Goal: Information Seeking & Learning: Find specific fact

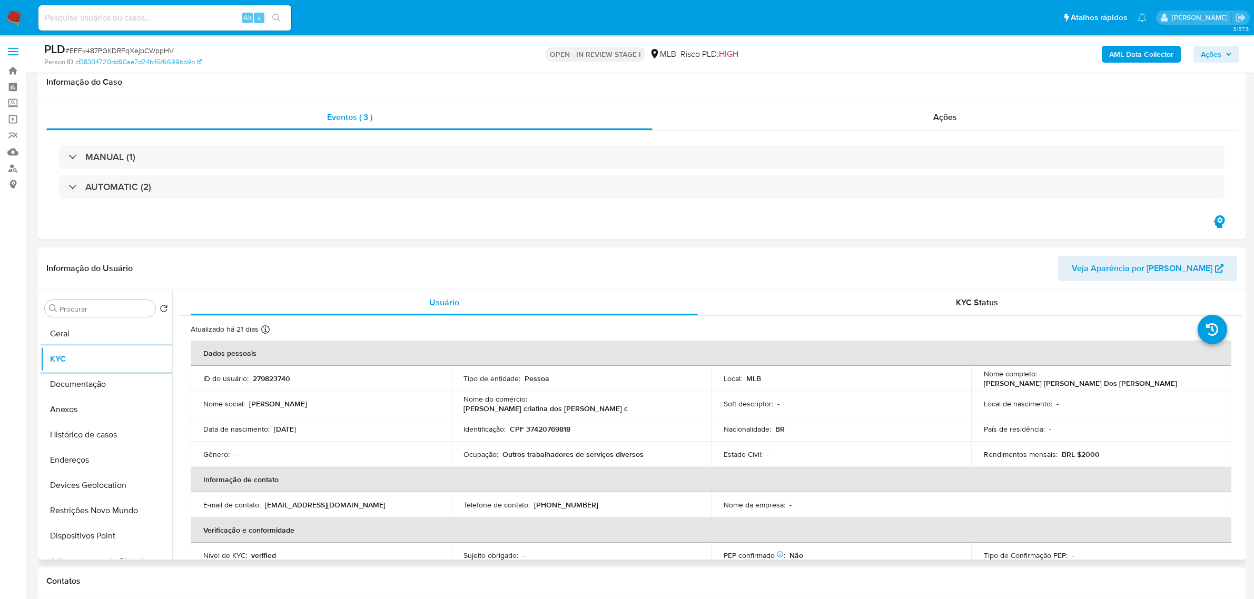
scroll to position [132, 0]
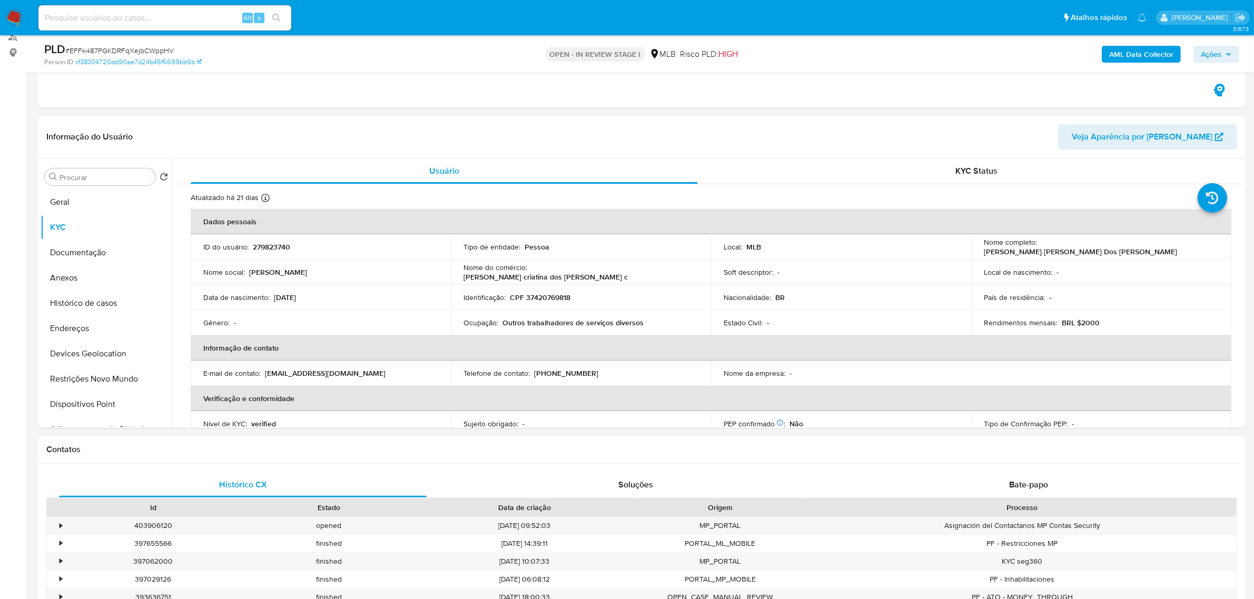
click at [1228, 56] on icon "button" at bounding box center [1229, 54] width 6 height 6
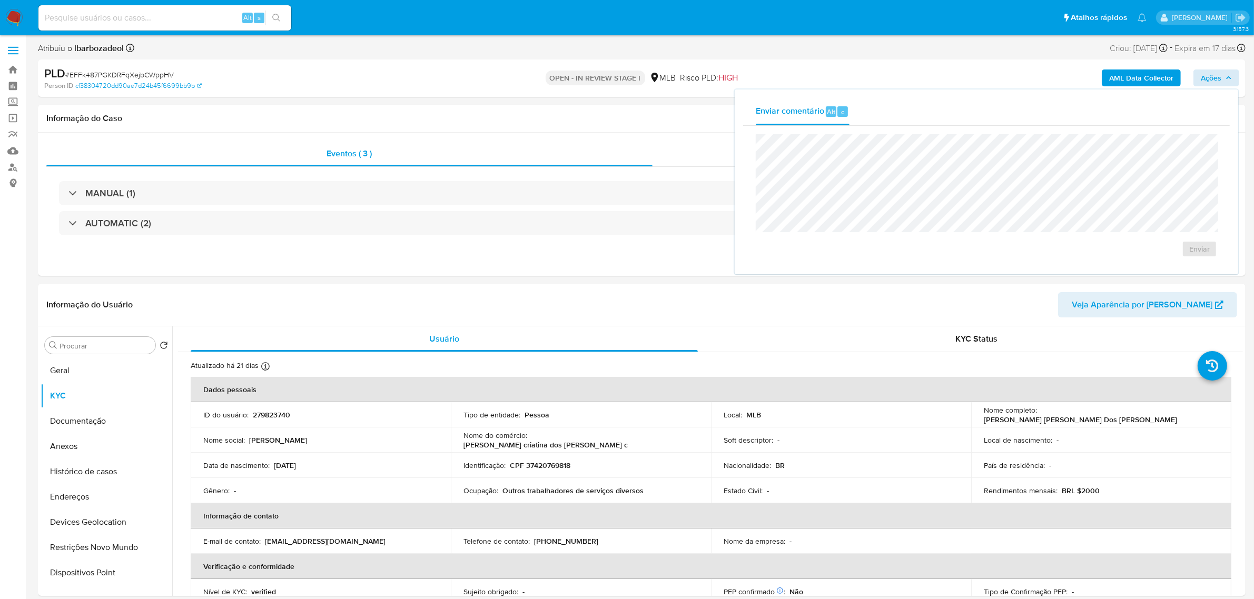
scroll to position [0, 0]
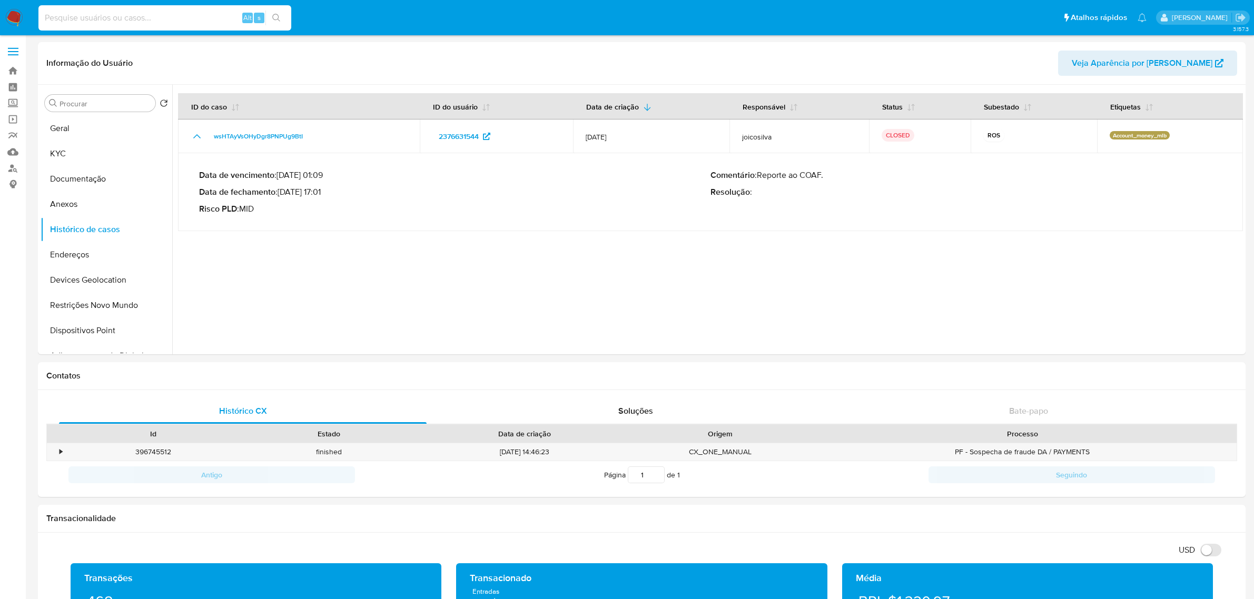
select select "10"
click at [162, 16] on input at bounding box center [164, 18] width 253 height 14
type input "1374816994"
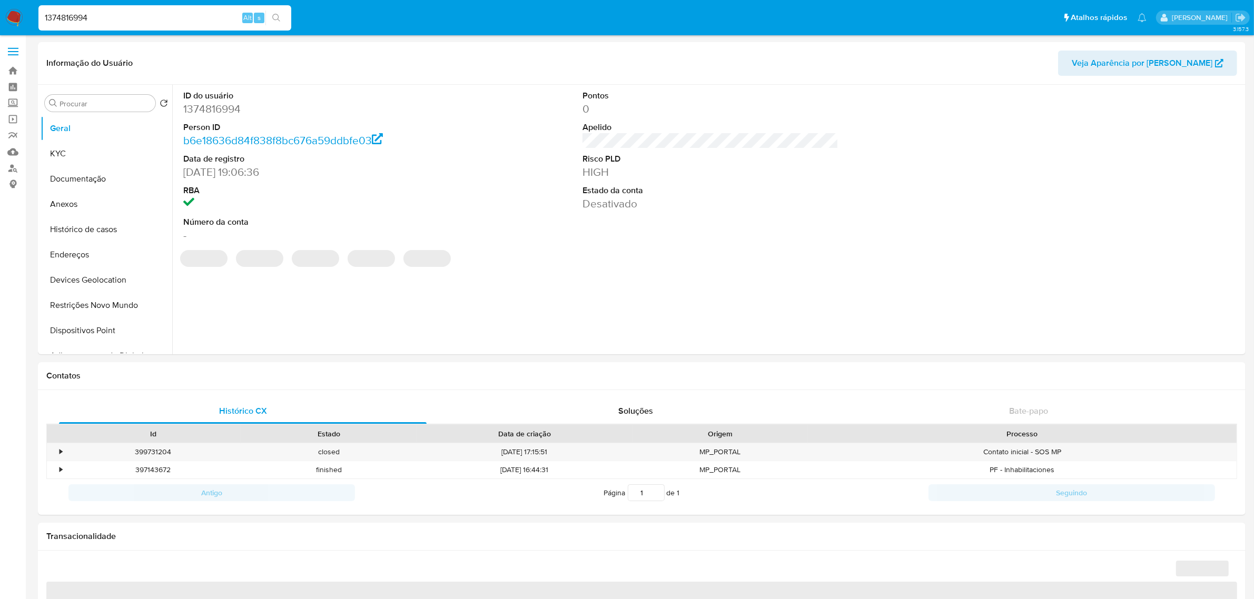
select select "10"
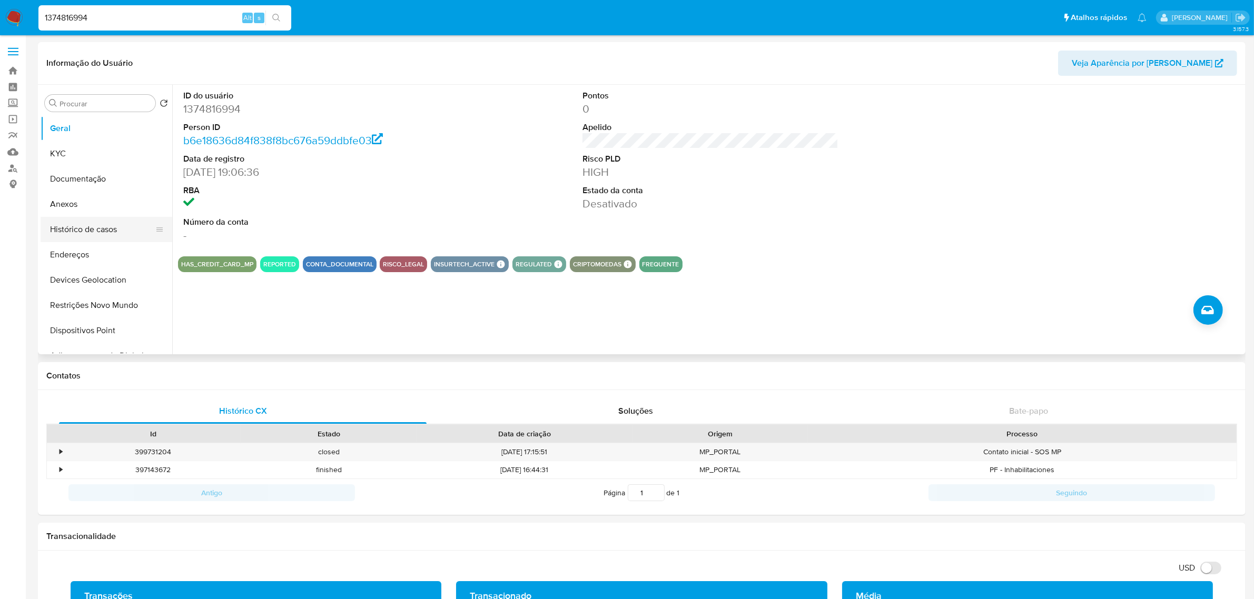
click at [106, 230] on button "Histórico de casos" at bounding box center [102, 229] width 123 height 25
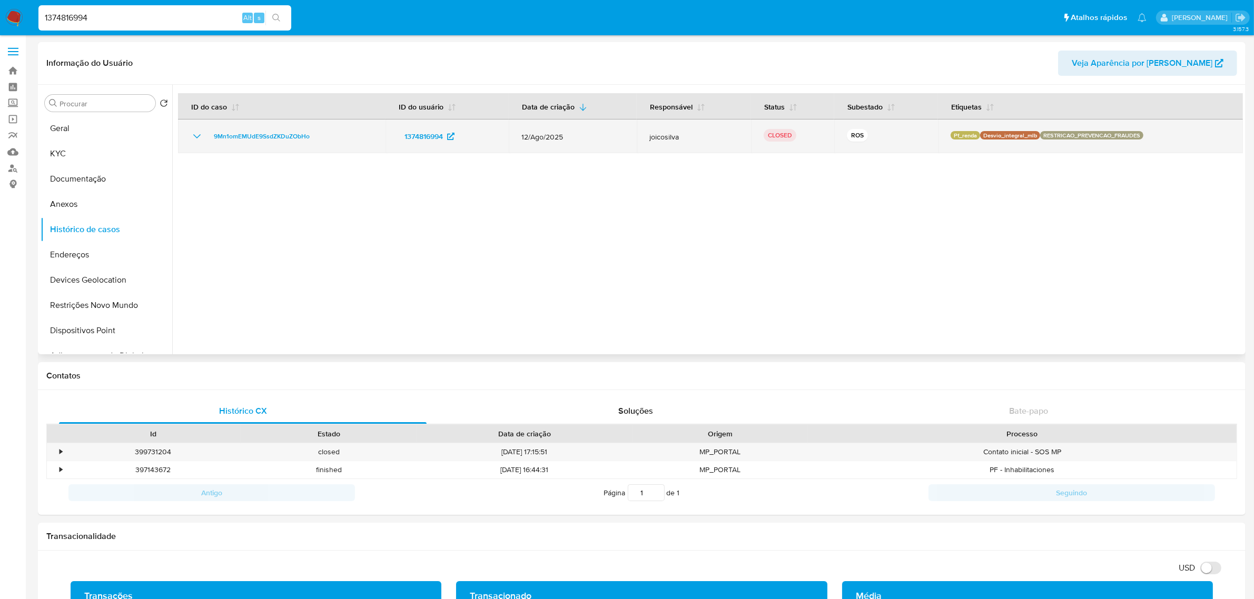
click at [193, 135] on icon "Mostrar/Ocultar" at bounding box center [197, 136] width 13 height 13
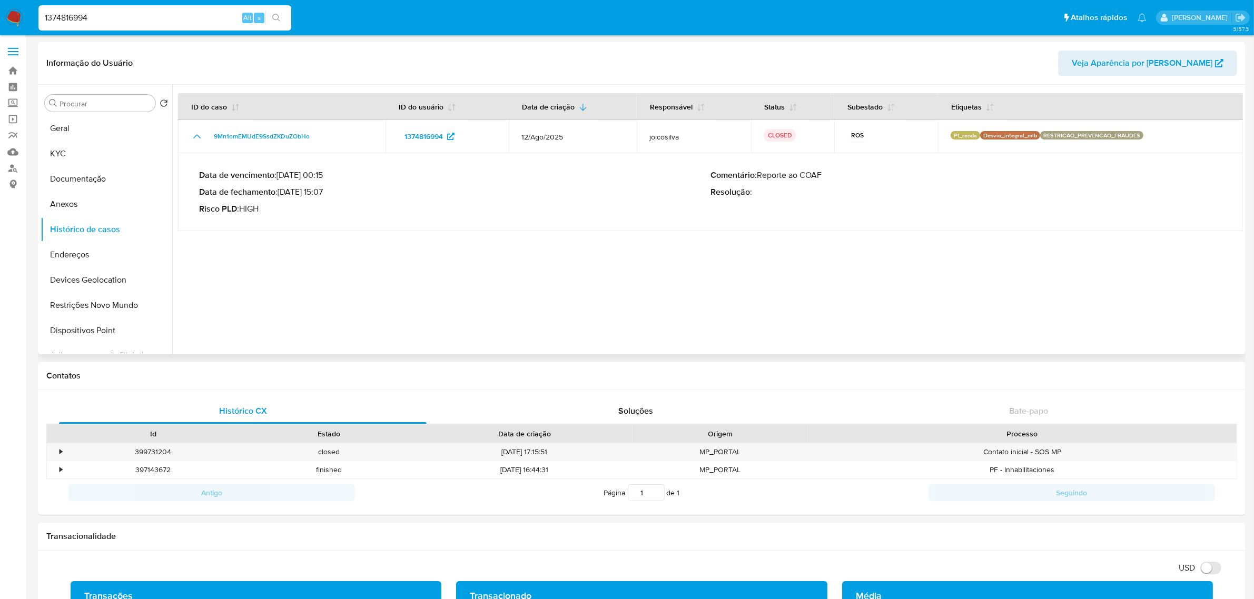
drag, startPoint x: 283, startPoint y: 193, endPoint x: 324, endPoint y: 194, distance: 41.6
click at [324, 194] on p "Data de fechamento : 26/08/2025 15:07" at bounding box center [455, 192] width 512 height 11
click at [182, 12] on input "1374816994" at bounding box center [164, 18] width 253 height 14
click at [77, 20] on input "1374816994" at bounding box center [164, 18] width 253 height 14
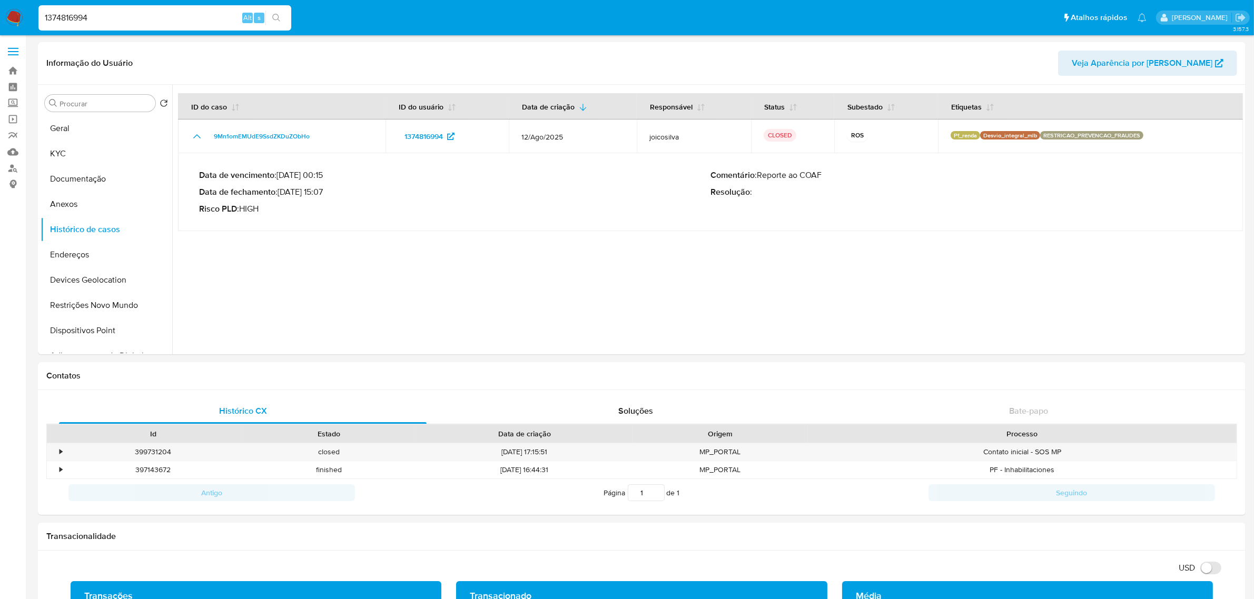
click at [77, 20] on input "1374816994" at bounding box center [164, 18] width 253 height 14
paste input "99216607"
type input "199216607"
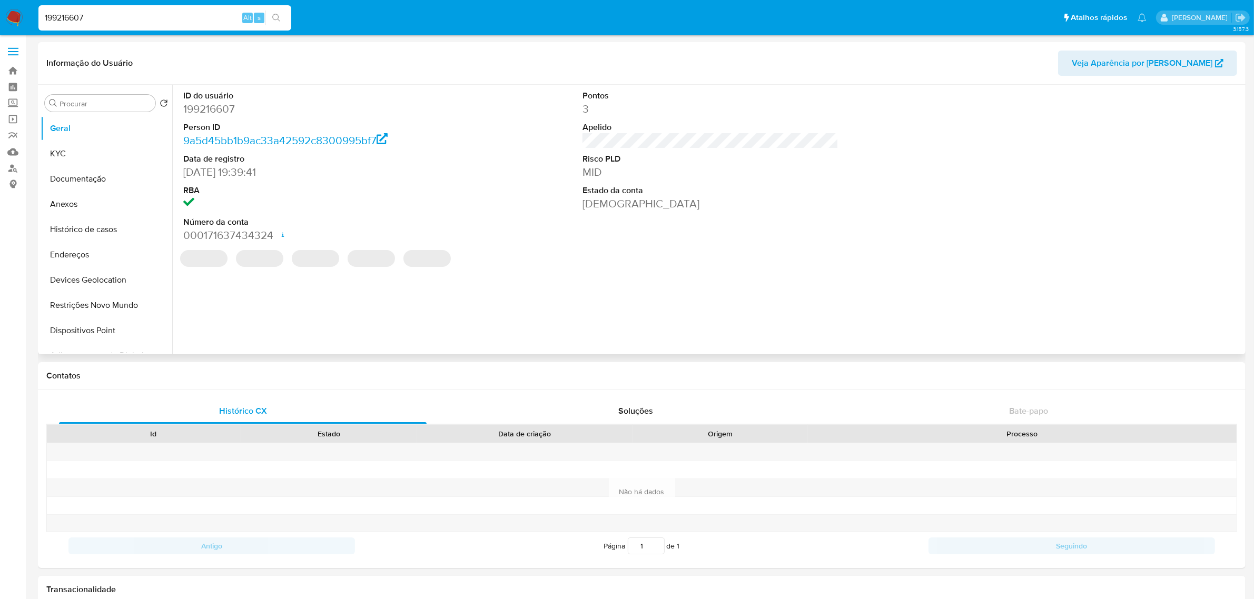
select select "10"
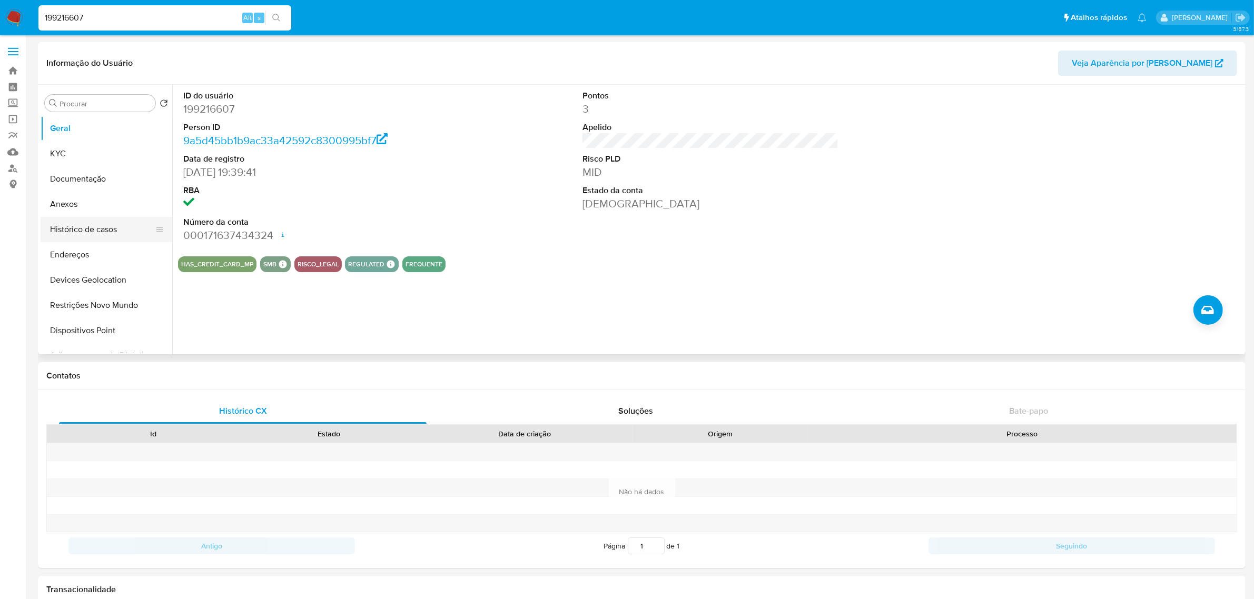
click at [75, 227] on button "Histórico de casos" at bounding box center [102, 229] width 123 height 25
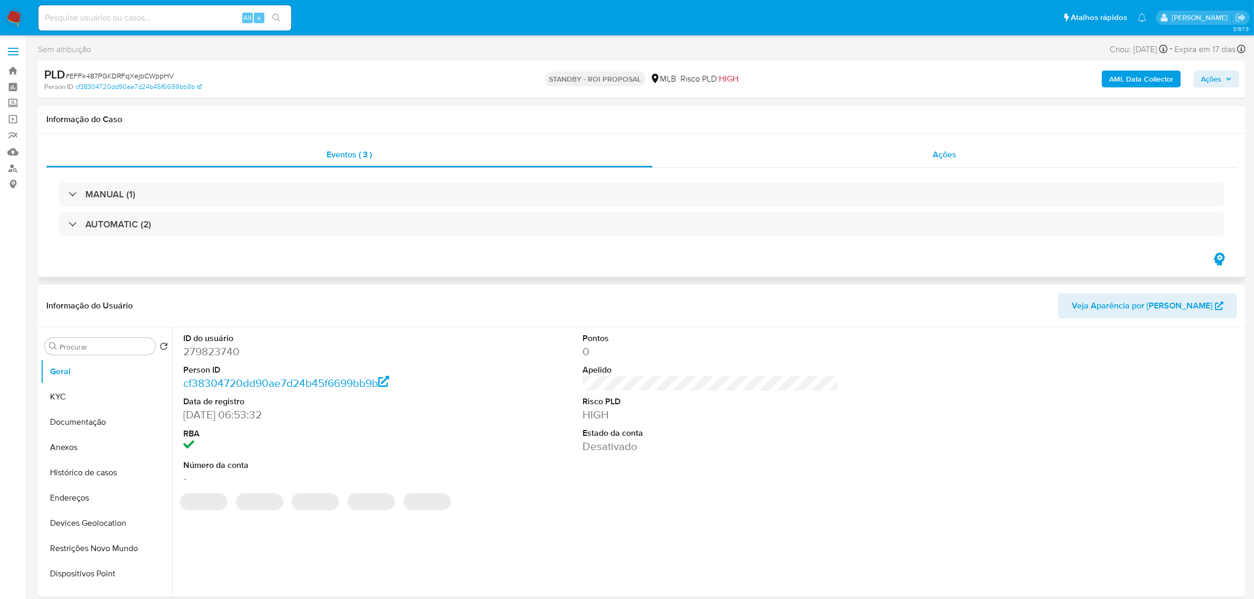
select select "10"
click at [955, 159] on span "Ações" at bounding box center [945, 155] width 24 height 12
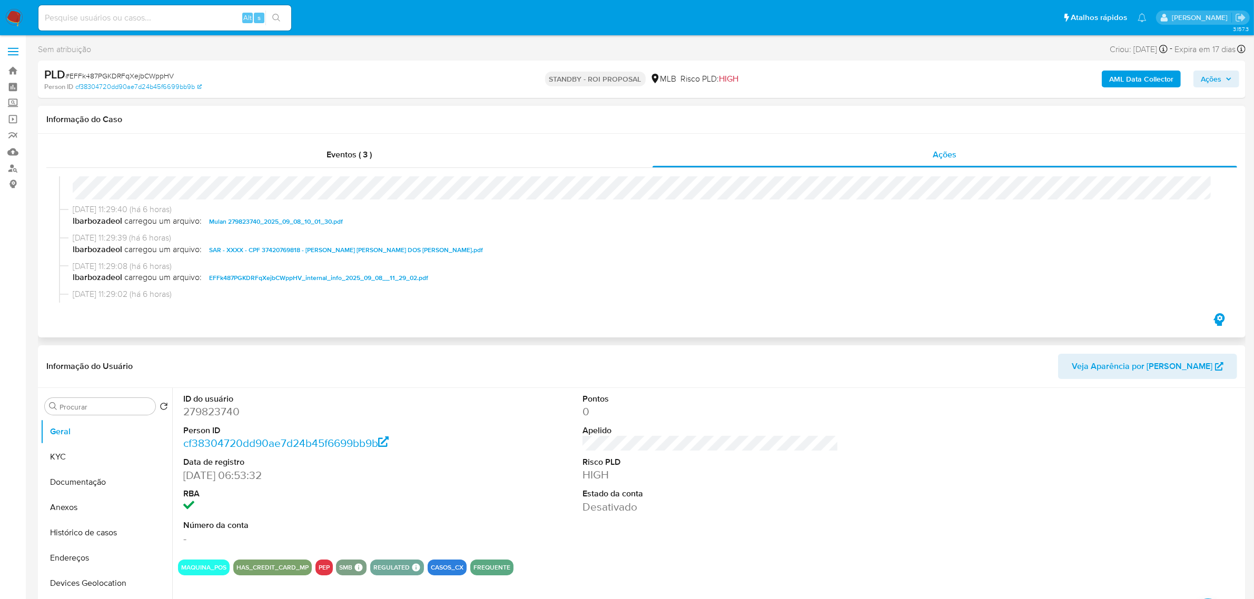
scroll to position [66, 0]
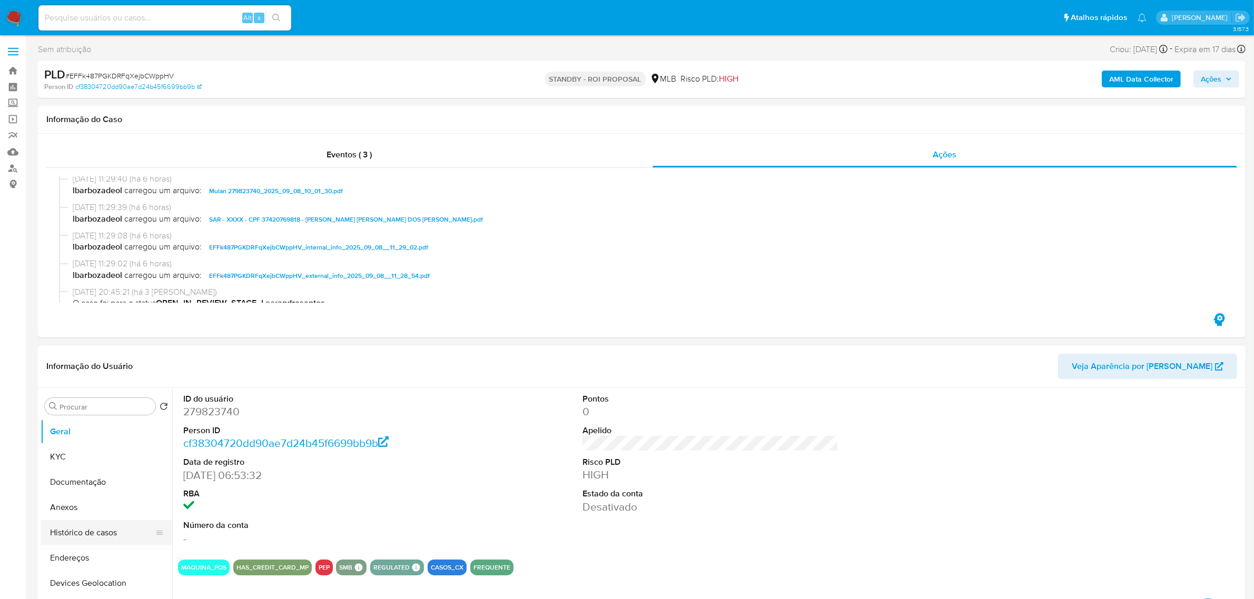
click at [81, 542] on button "Histórico de casos" at bounding box center [102, 532] width 123 height 25
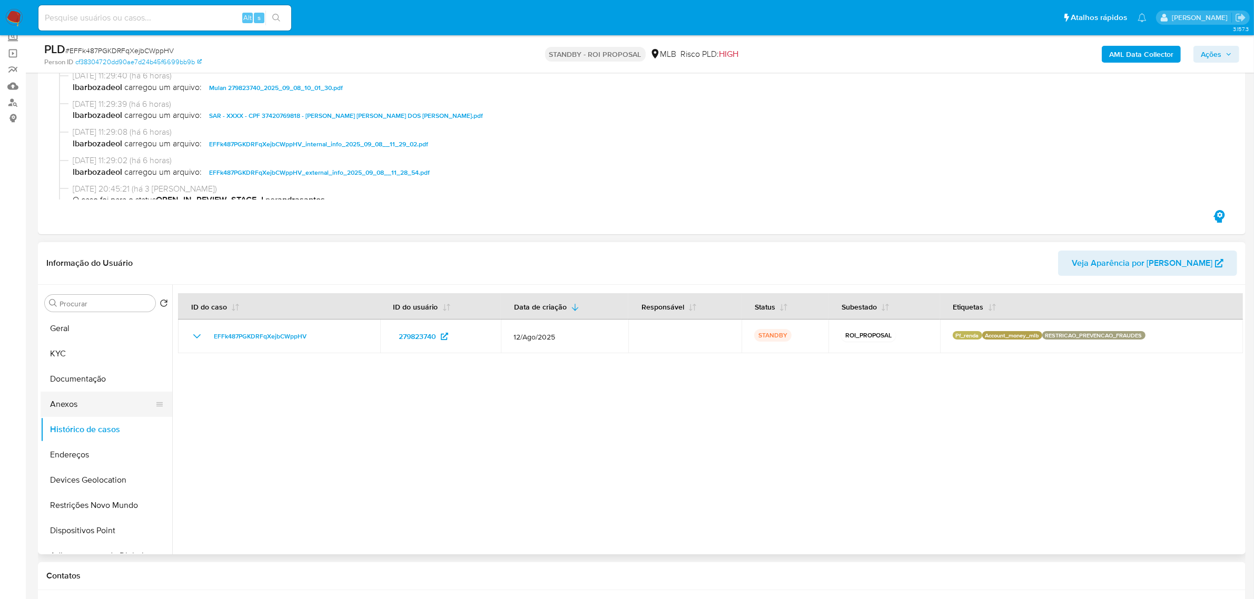
click at [83, 399] on button "Anexos" at bounding box center [102, 404] width 123 height 25
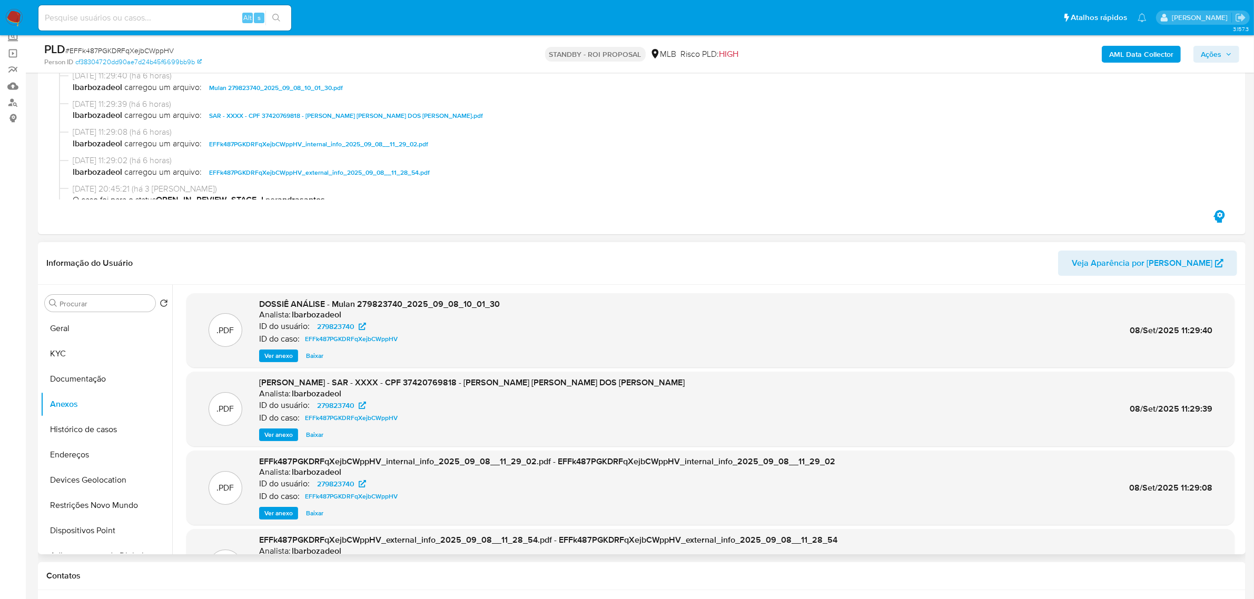
click at [278, 437] on span "Ver anexo" at bounding box center [278, 435] width 28 height 11
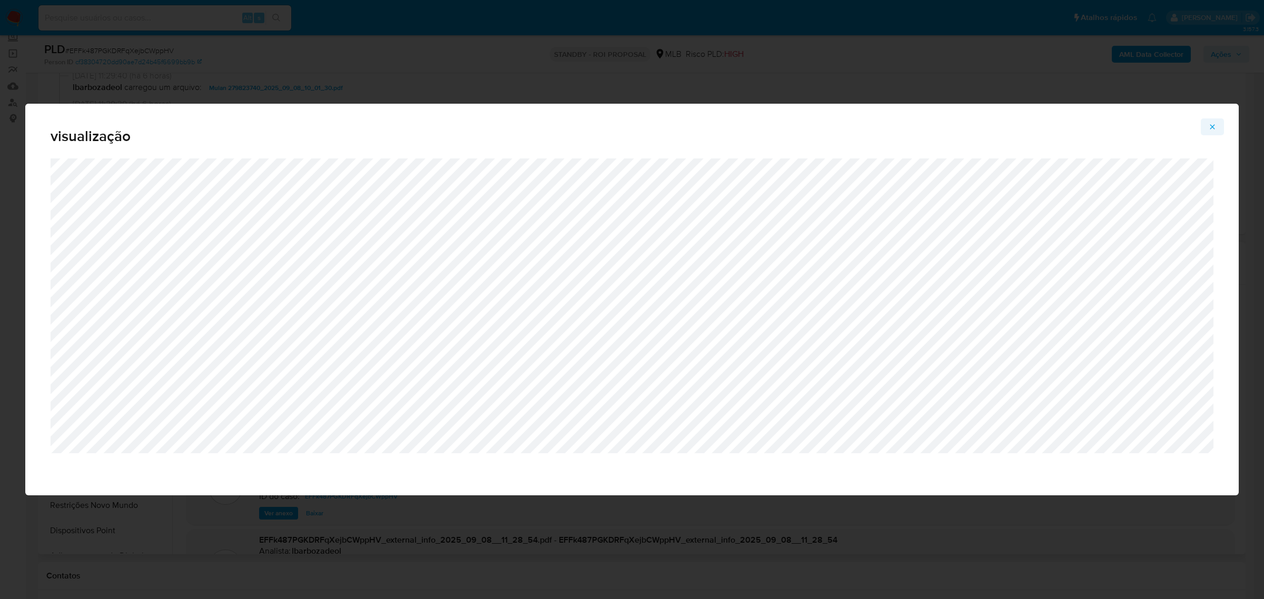
click at [1219, 125] on button "Attachment preview" at bounding box center [1212, 127] width 23 height 17
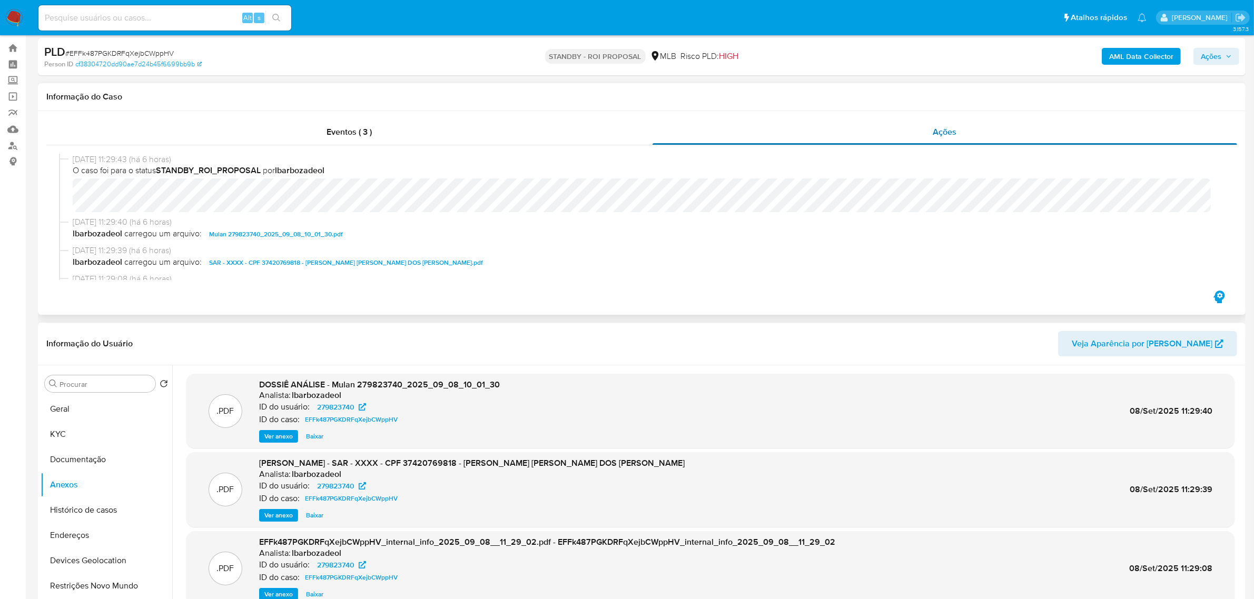
scroll to position [0, 0]
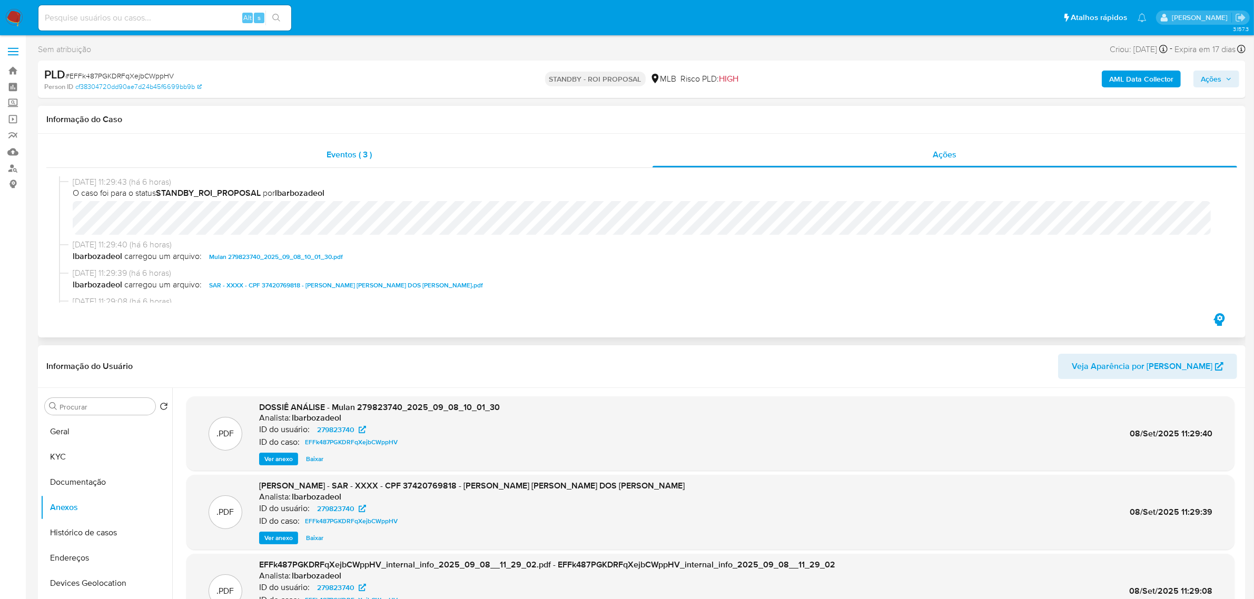
click at [344, 153] on span "Eventos ( 3 )" at bounding box center [349, 155] width 45 height 12
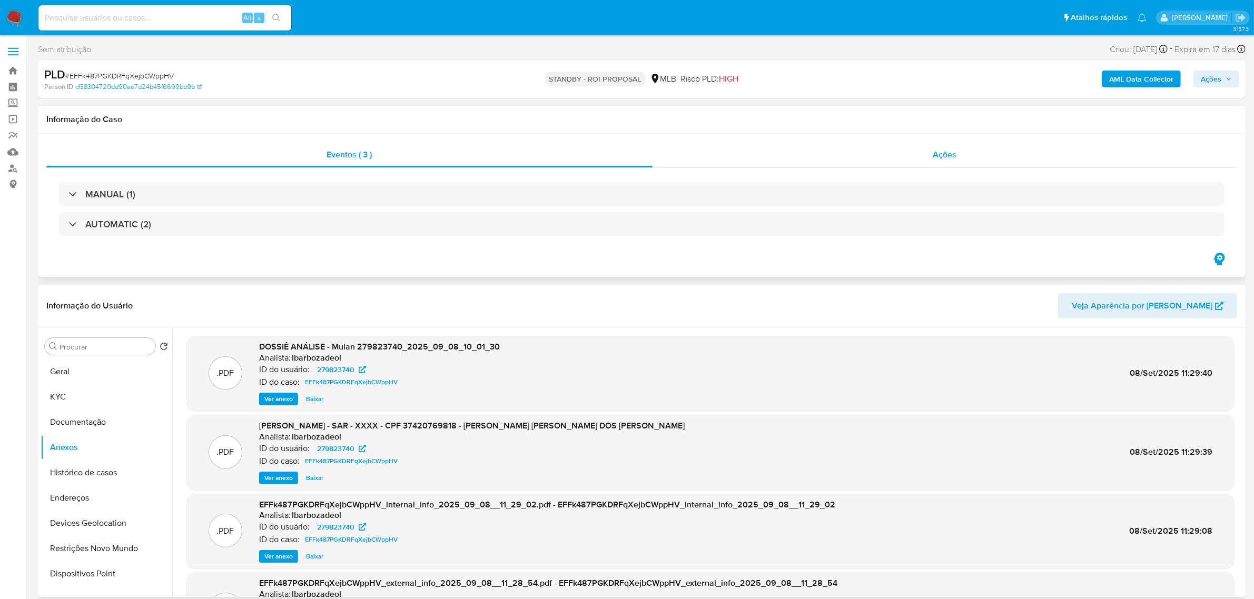
click at [878, 158] on div "Ações" at bounding box center [945, 154] width 585 height 25
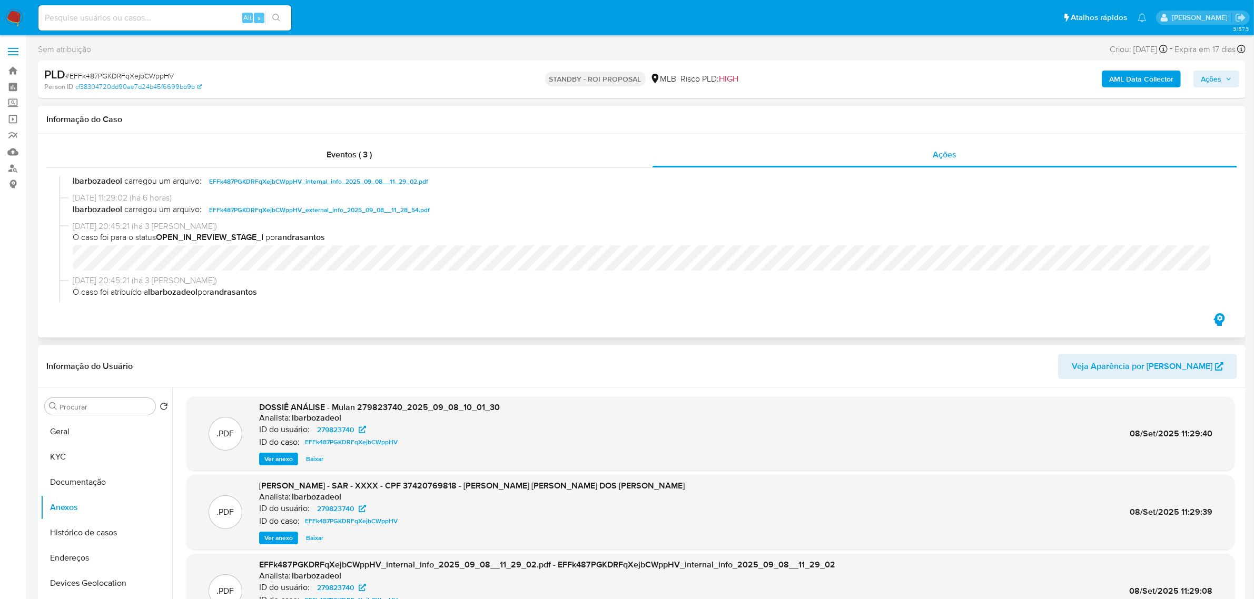
scroll to position [198, 0]
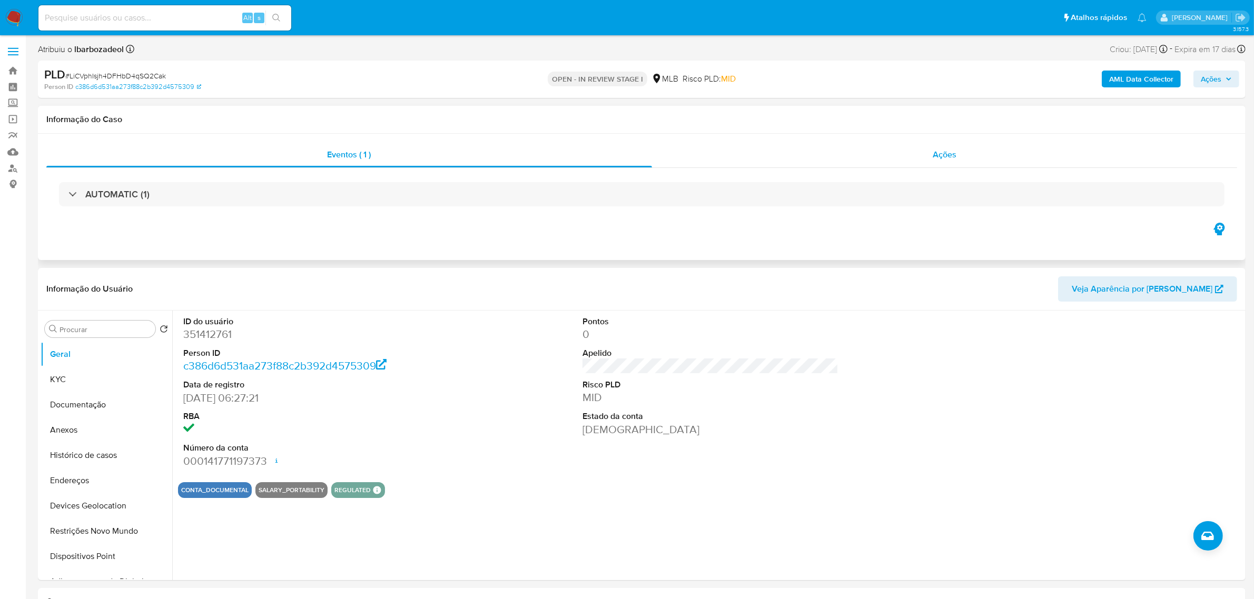
click at [951, 157] on span "Ações" at bounding box center [945, 155] width 24 height 12
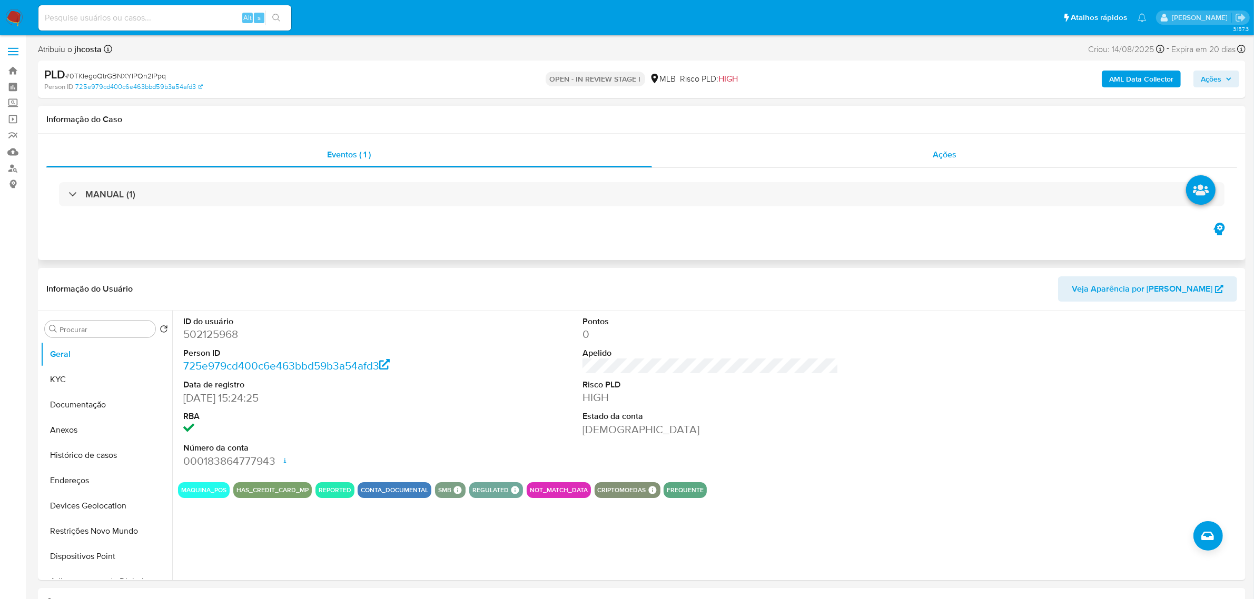
click at [947, 150] on span "Ações" at bounding box center [945, 155] width 24 height 12
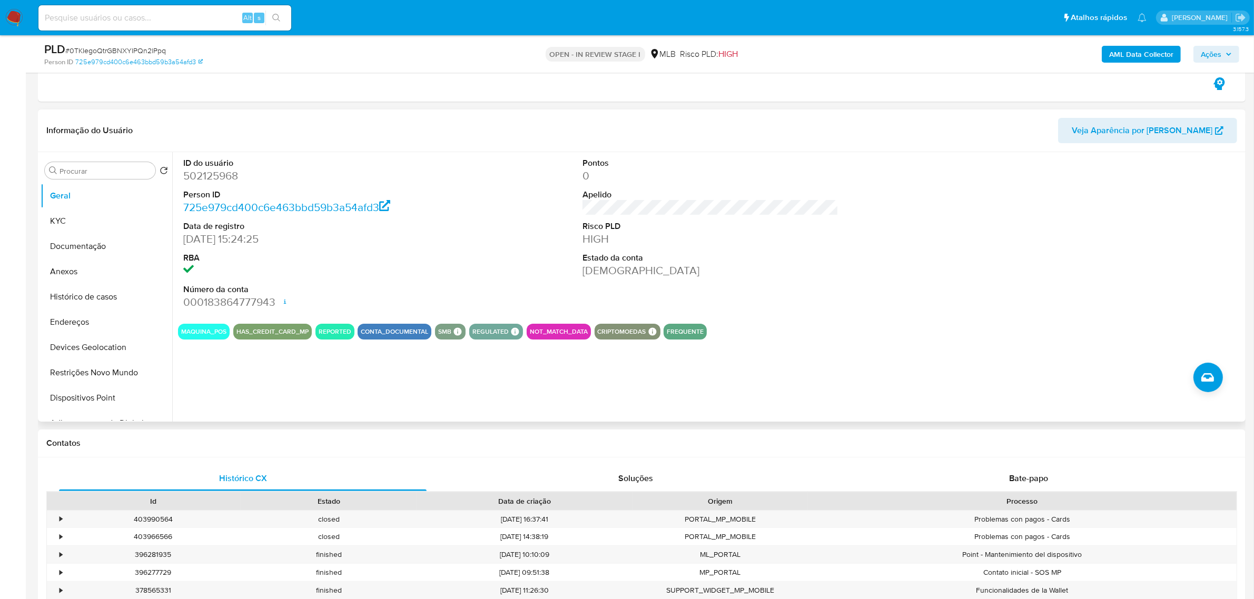
scroll to position [198, 0]
click at [216, 176] on dd "502125968" at bounding box center [311, 177] width 256 height 15
copy dd "502125968"
click at [109, 303] on button "Histórico de casos" at bounding box center [102, 298] width 123 height 25
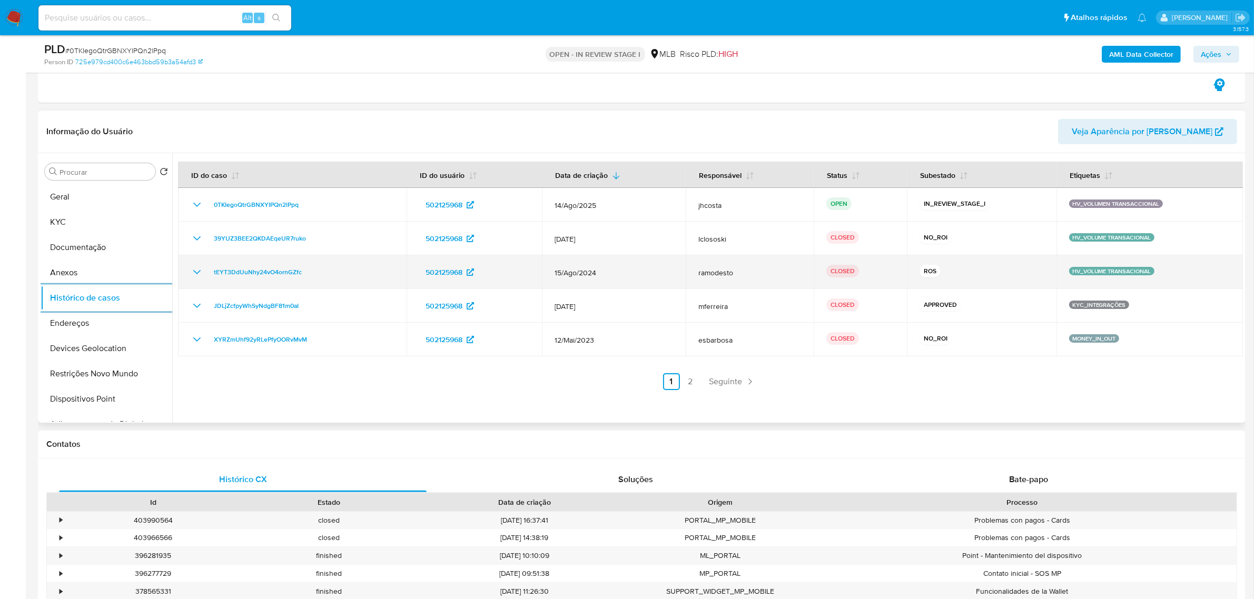
click at [198, 274] on icon "Mostrar/Ocultar" at bounding box center [197, 272] width 13 height 13
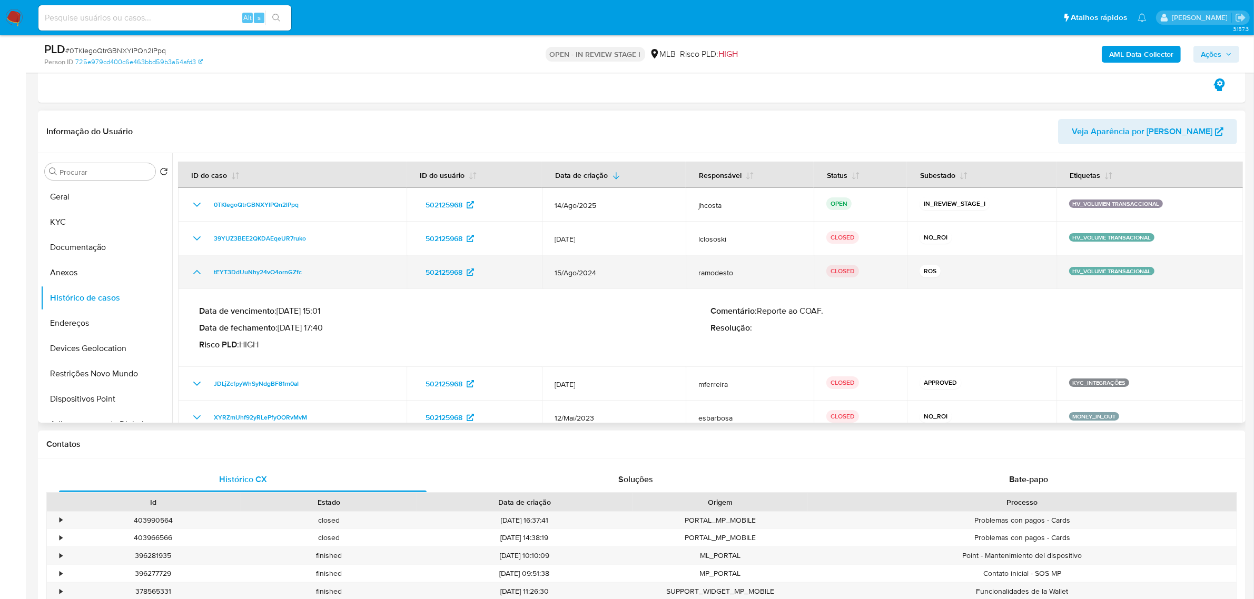
click at [198, 274] on icon "Mostrar/Ocultar" at bounding box center [197, 272] width 13 height 13
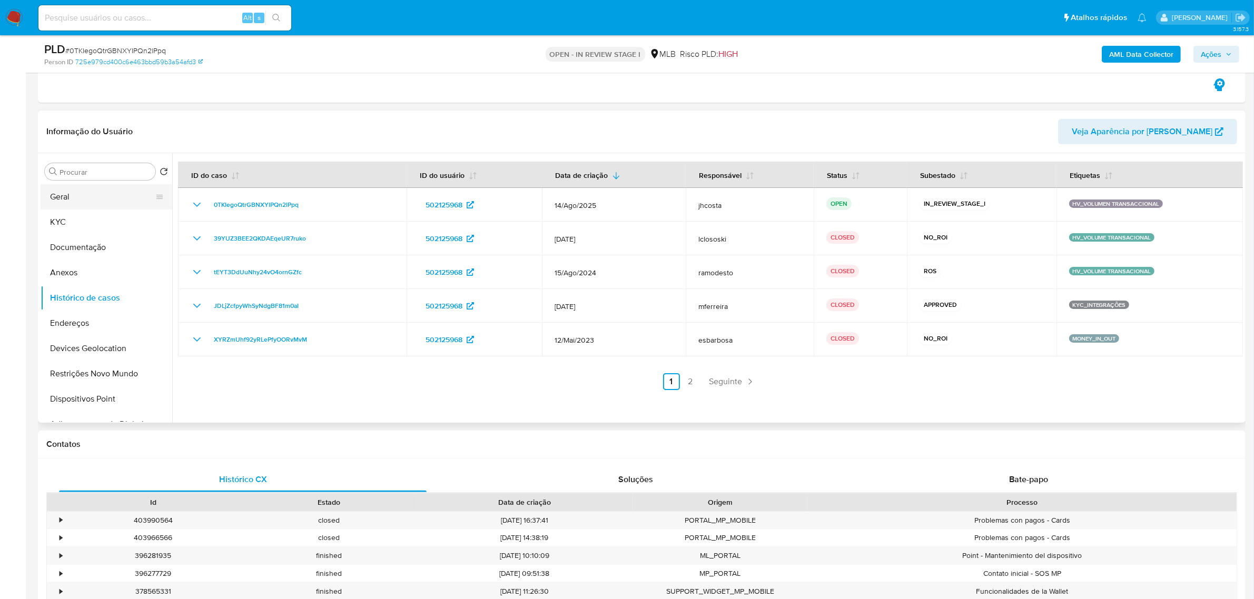
click at [82, 206] on button "Geral" at bounding box center [102, 196] width 123 height 25
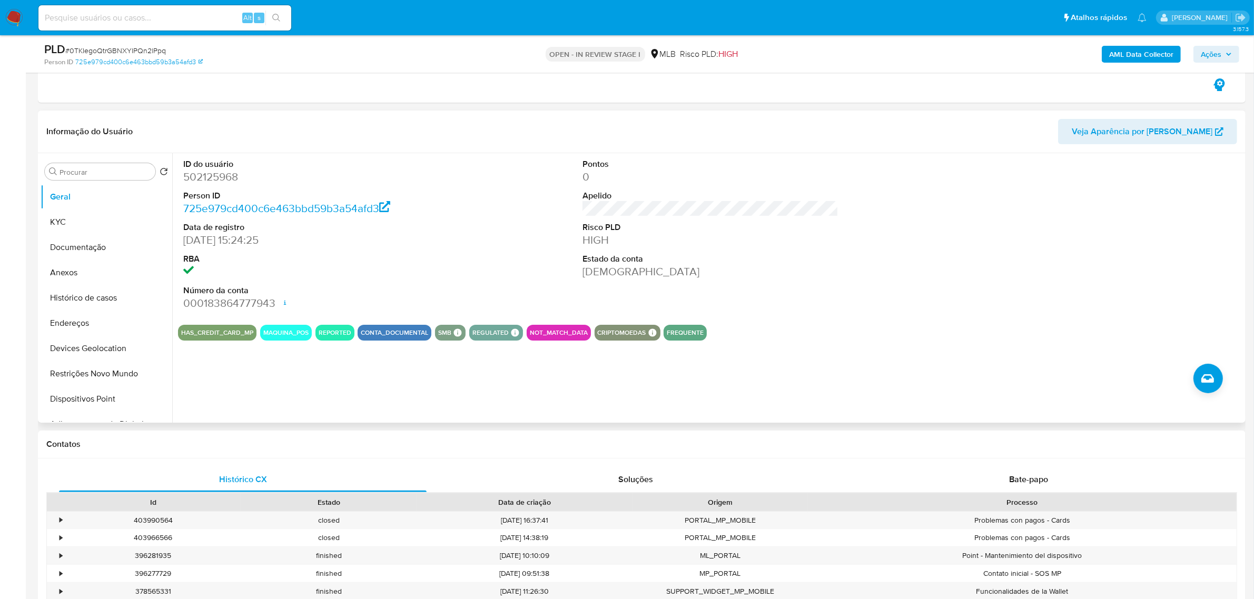
click at [328, 394] on div "ID do usuário 502125968 Person ID 725e979cd400c6e463bbd59b3a54afd3 Data de regi…" at bounding box center [707, 288] width 1071 height 270
click at [81, 216] on button "KYC" at bounding box center [102, 222] width 123 height 25
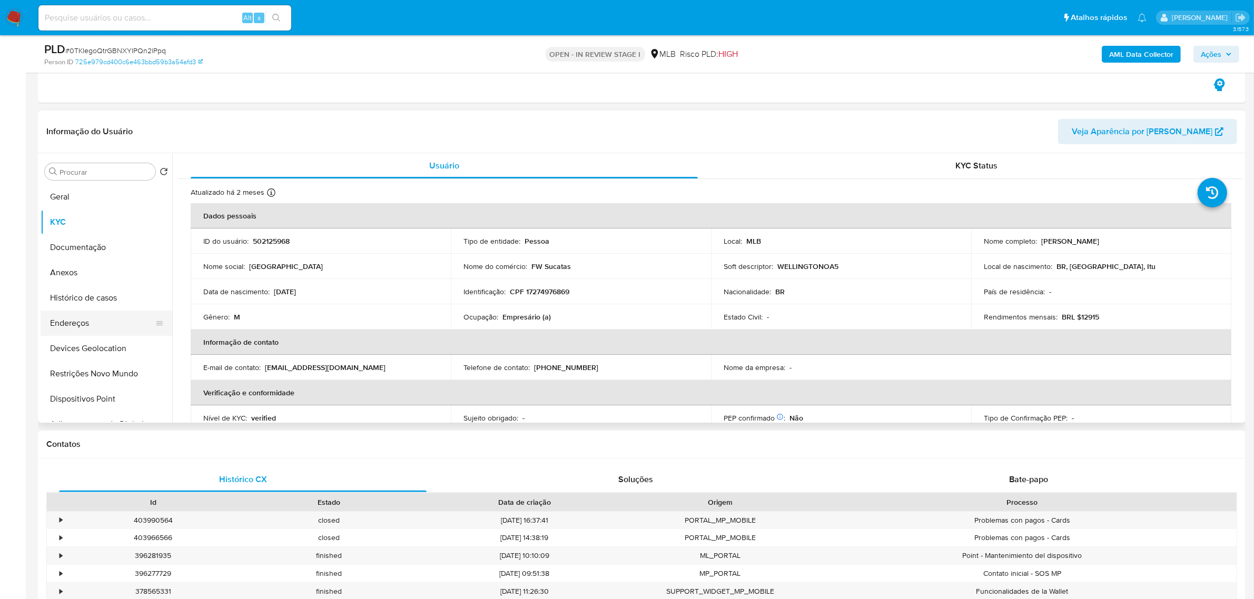
click at [83, 319] on button "Endereços" at bounding box center [102, 323] width 123 height 25
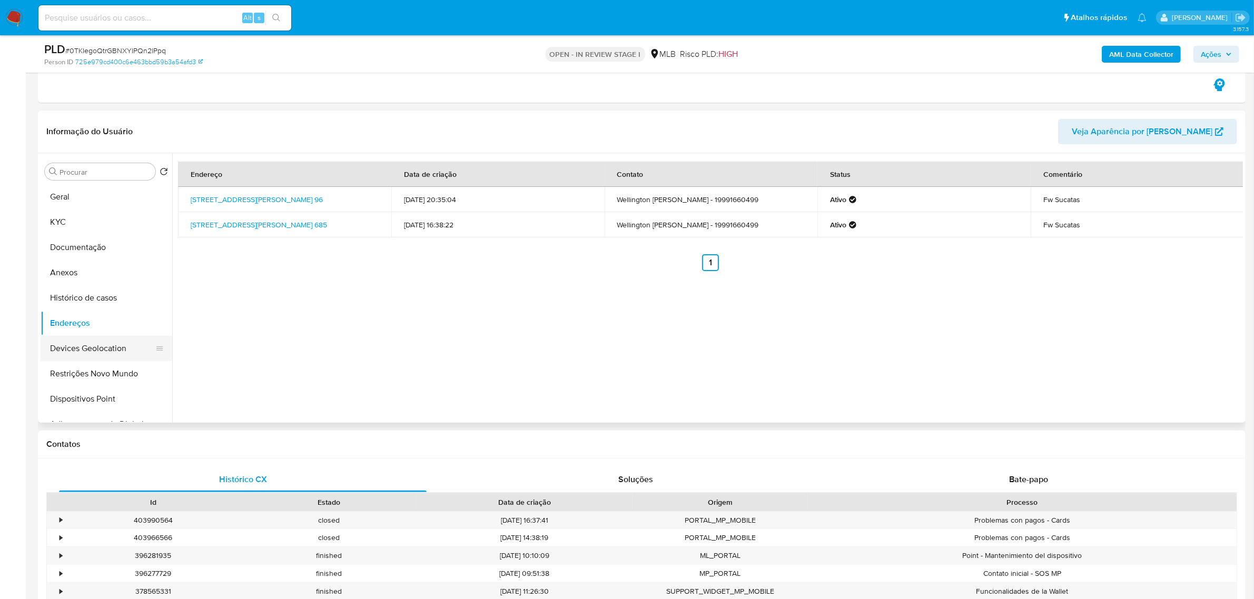
click at [122, 346] on button "Devices Geolocation" at bounding box center [102, 348] width 123 height 25
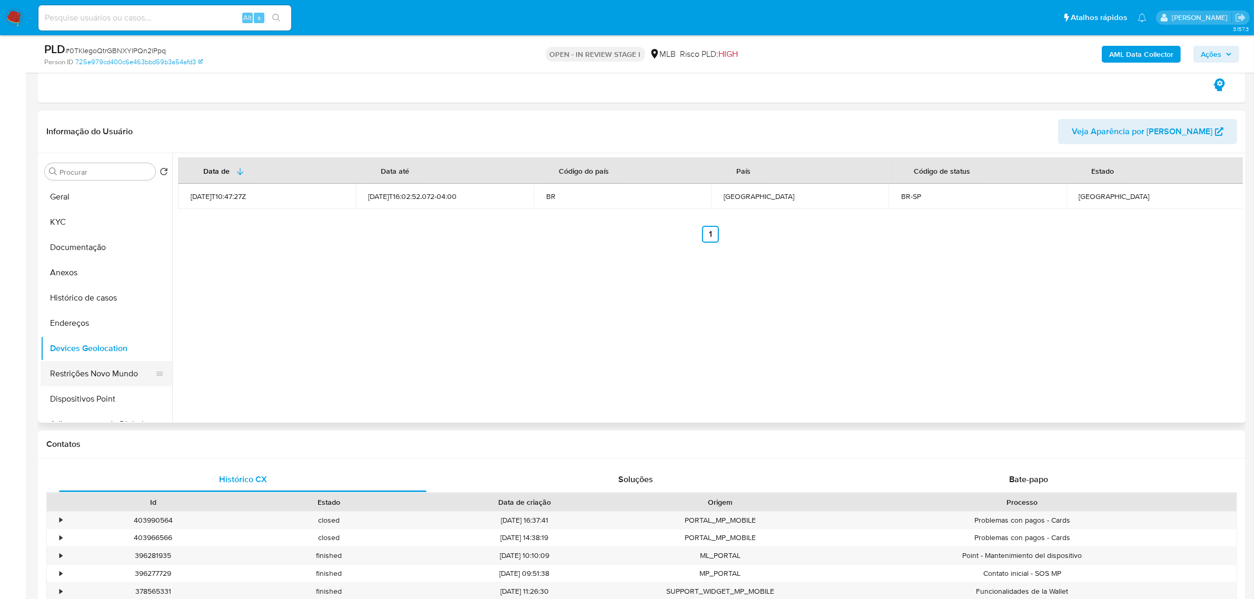
click at [114, 372] on button "Restrições Novo Mundo" at bounding box center [102, 373] width 123 height 25
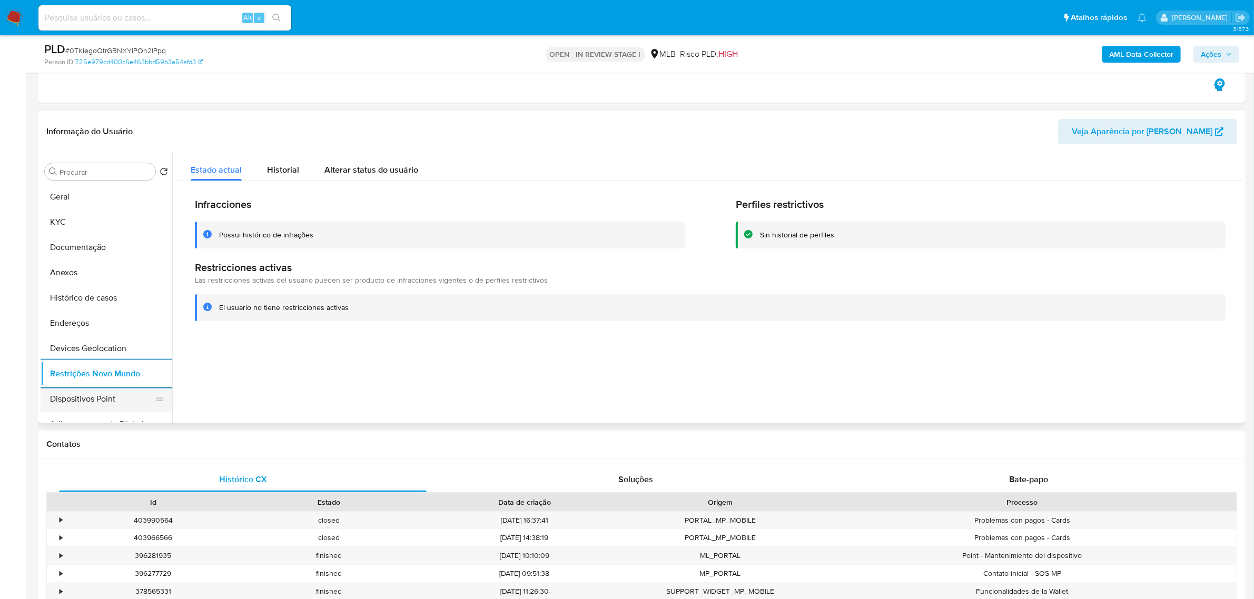
click at [112, 396] on button "Dispositivos Point" at bounding box center [102, 399] width 123 height 25
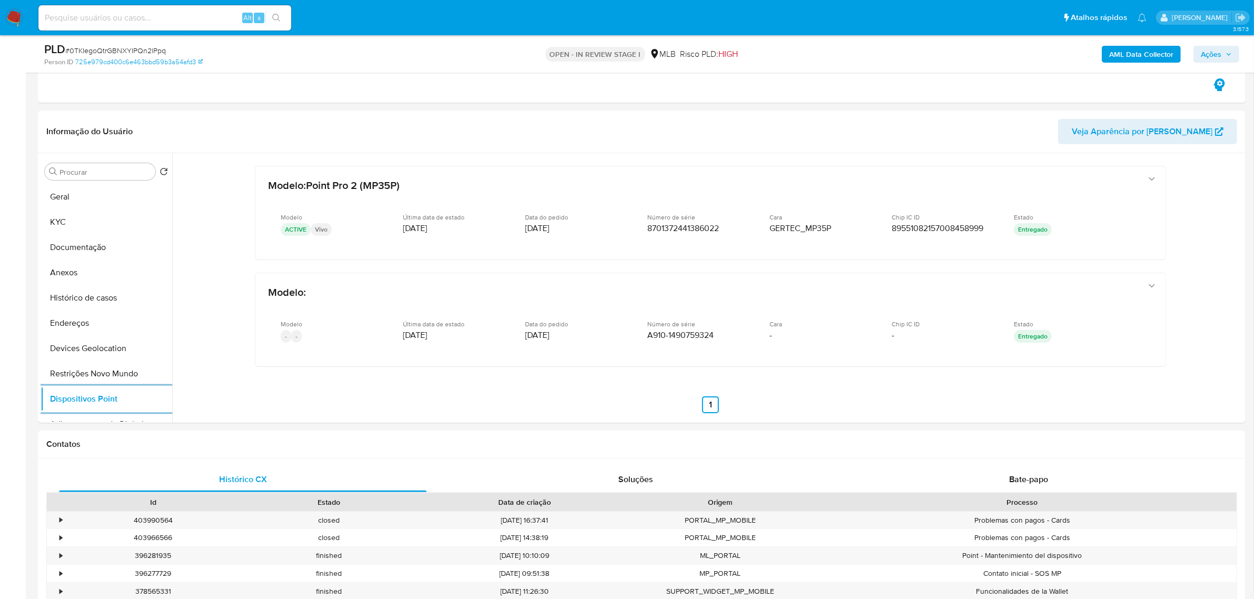
click at [1144, 46] on b "AML Data Collector" at bounding box center [1141, 54] width 64 height 17
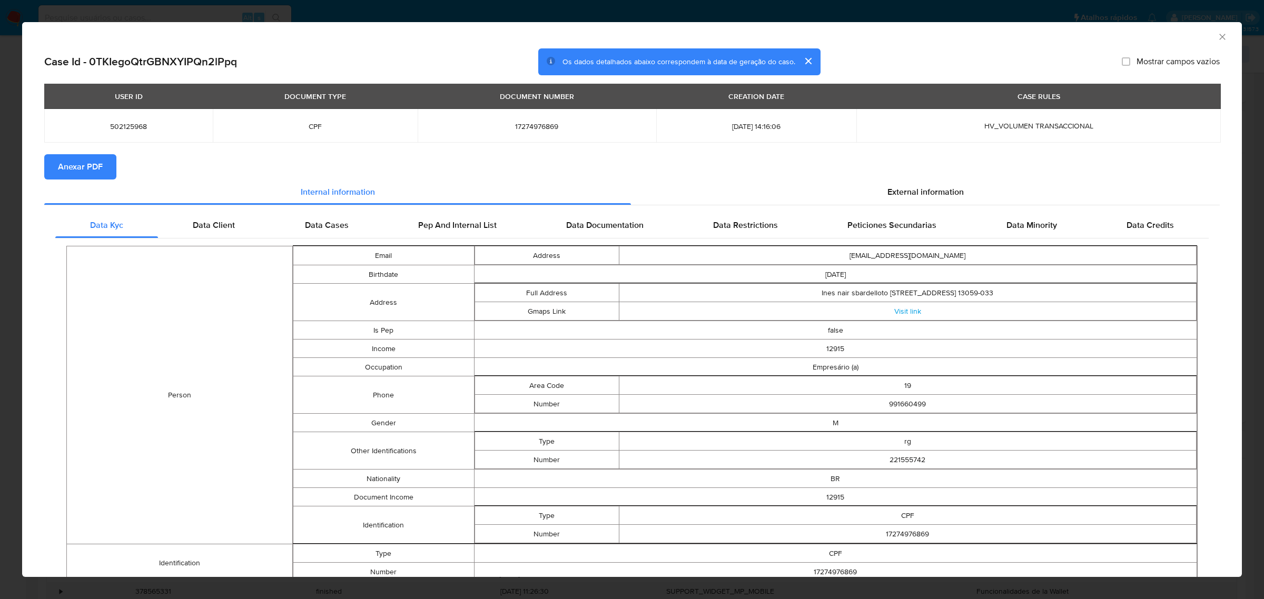
click at [91, 172] on span "Anexar PDF" at bounding box center [80, 166] width 45 height 23
click at [931, 188] on span "External information" at bounding box center [926, 194] width 76 height 12
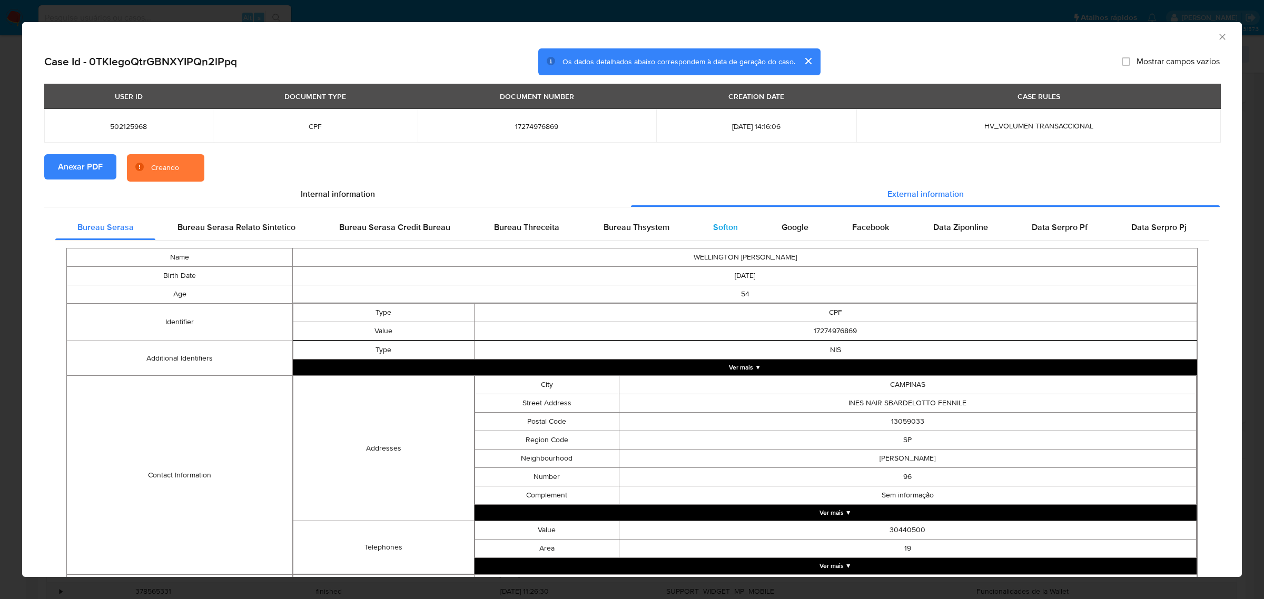
click at [724, 222] on span "Softon" at bounding box center [725, 227] width 25 height 12
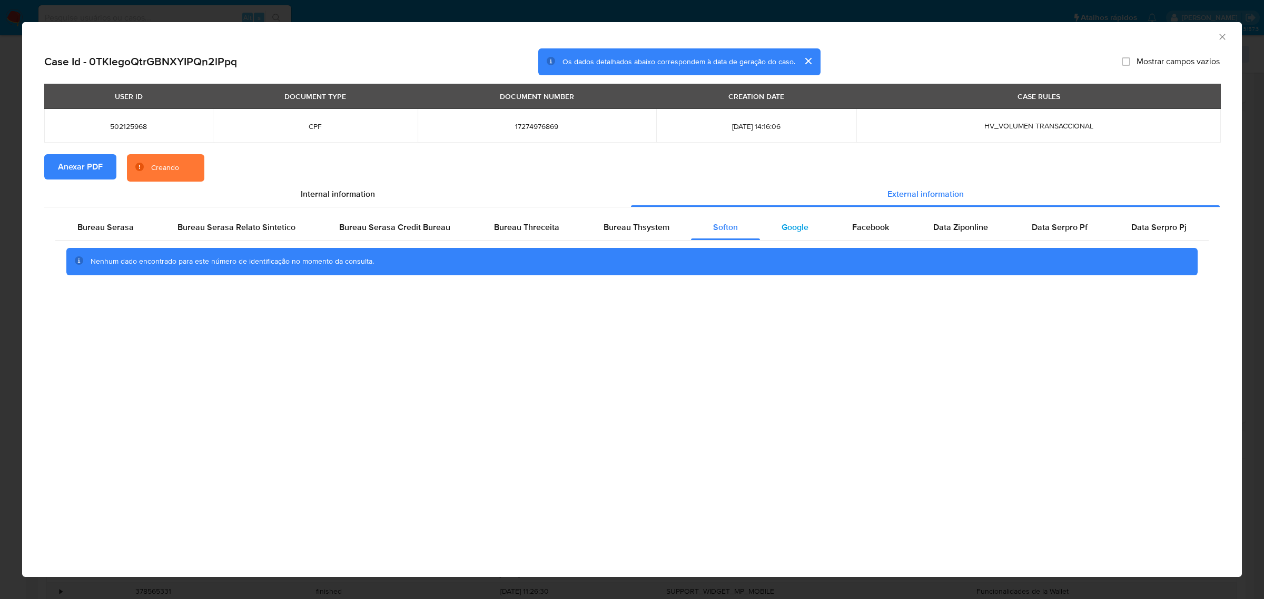
click at [797, 225] on span "Google" at bounding box center [795, 227] width 27 height 12
drag, startPoint x: 1222, startPoint y: 35, endPoint x: 1136, endPoint y: 79, distance: 97.1
click at [1223, 35] on icon "Fechar a janela" at bounding box center [1222, 37] width 11 height 11
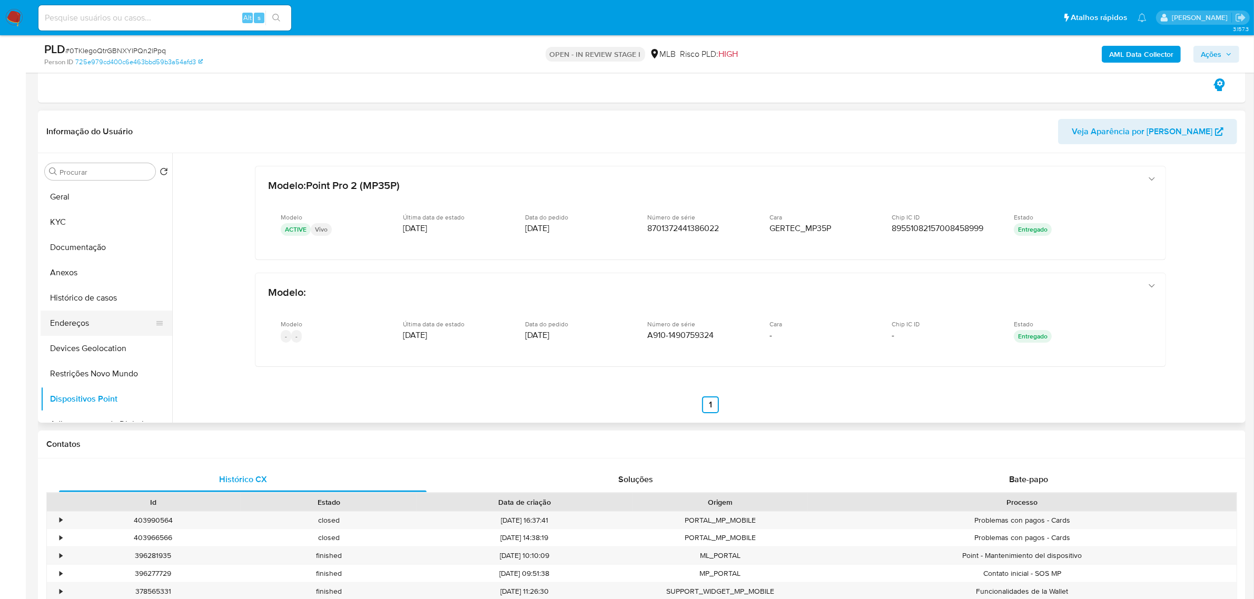
click at [93, 320] on button "Endereços" at bounding box center [102, 323] width 123 height 25
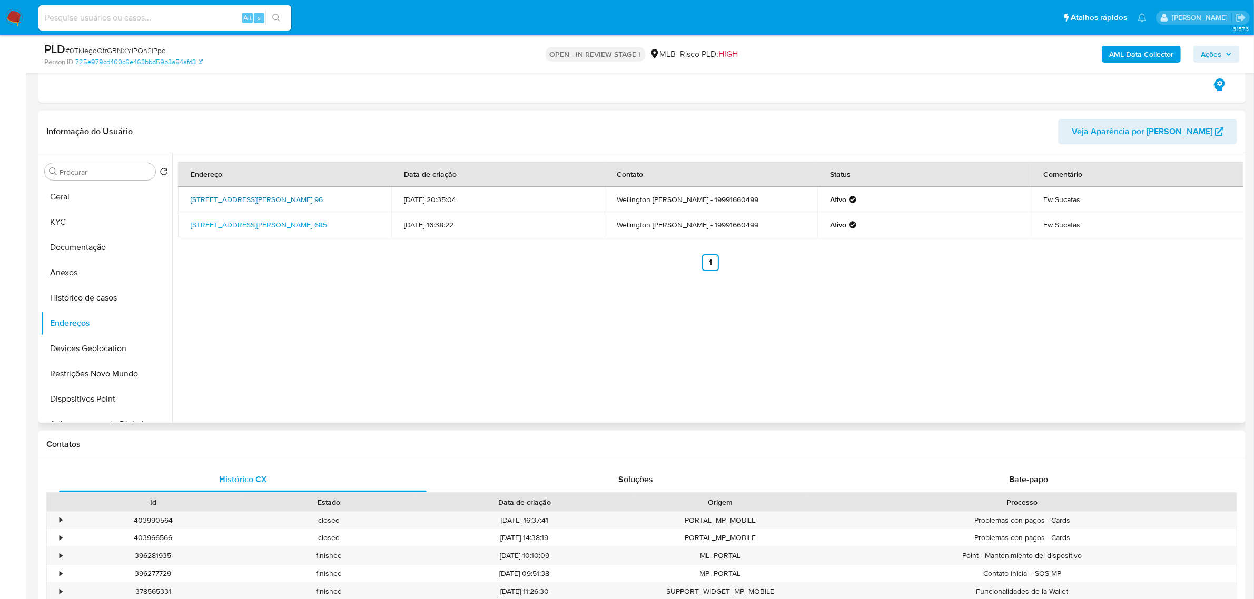
drag, startPoint x: 186, startPoint y: 192, endPoint x: 243, endPoint y: 207, distance: 58.8
click at [243, 207] on td "[STREET_ADDRESS][PERSON_NAME] 96" at bounding box center [284, 199] width 213 height 25
copy link "[STREET_ADDRESS][PERSON_NAME], 13059033"
click at [238, 205] on link "[STREET_ADDRESS][PERSON_NAME] 96" at bounding box center [257, 199] width 132 height 11
drag, startPoint x: 68, startPoint y: 214, endPoint x: 74, endPoint y: 222, distance: 9.9
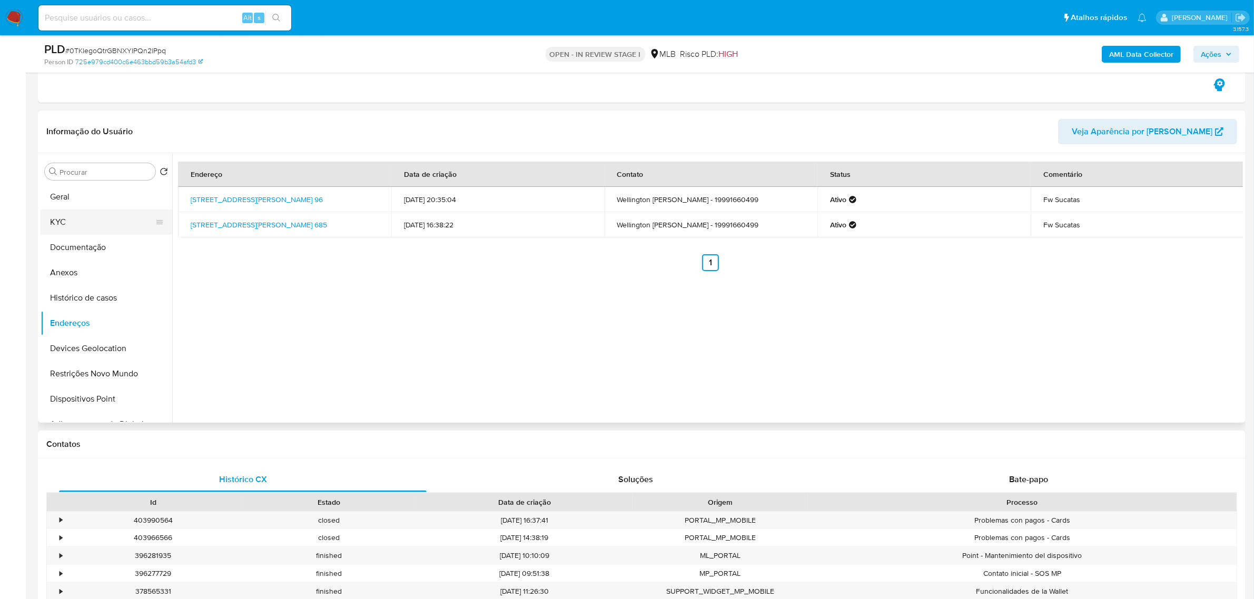
click at [67, 214] on button "KYC" at bounding box center [102, 222] width 123 height 25
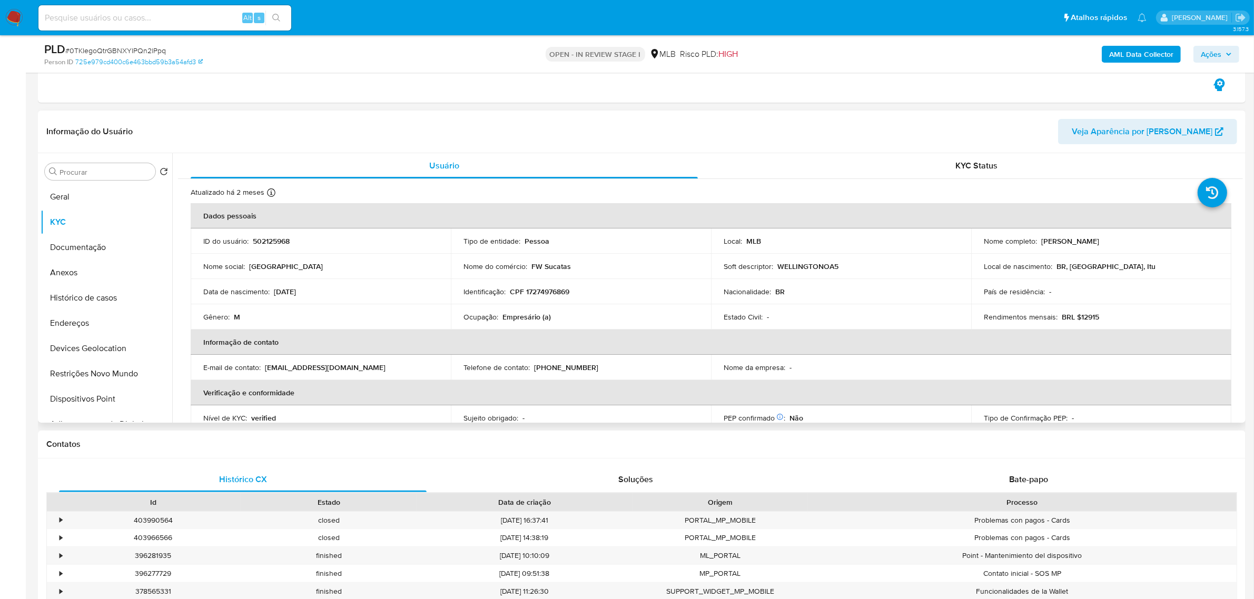
click at [556, 292] on p "CPF 17274976869" at bounding box center [540, 291] width 60 height 9
copy p "17274976869"
click at [82, 245] on button "Documentação" at bounding box center [102, 247] width 123 height 25
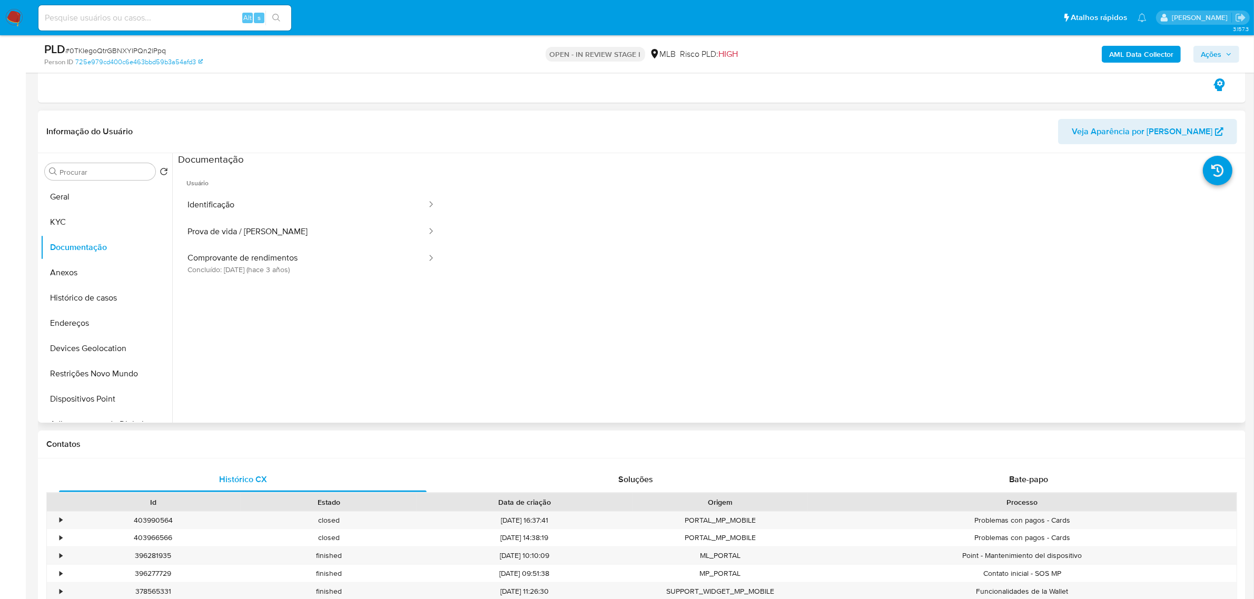
scroll to position [0, 0]
click at [312, 211] on button "Identificação" at bounding box center [303, 205] width 250 height 27
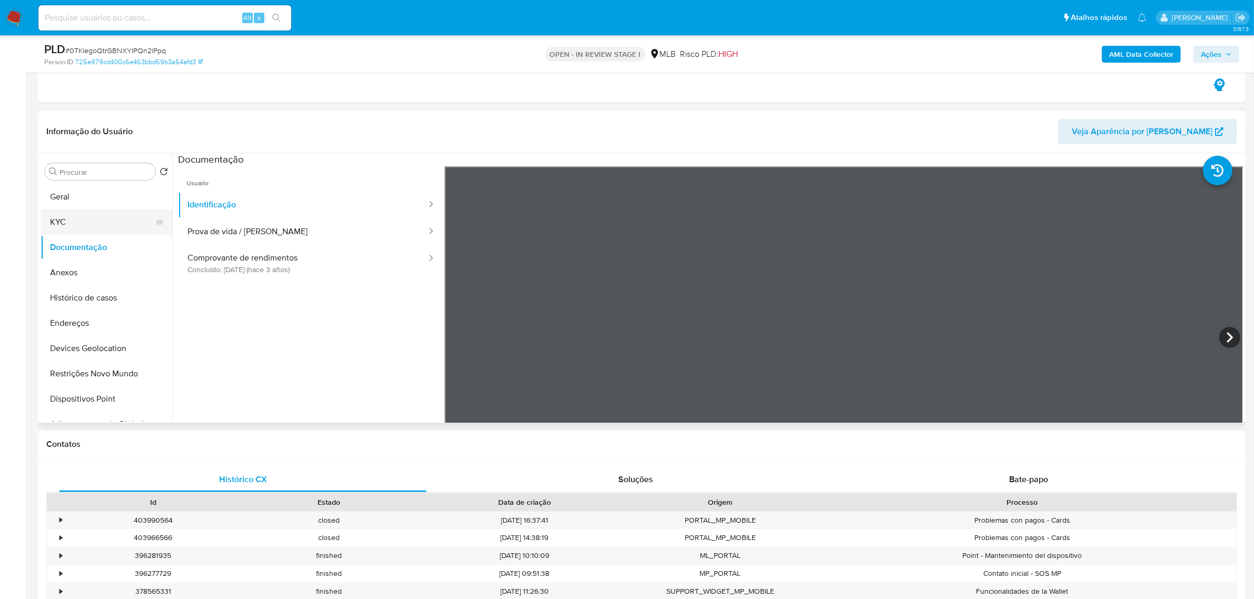
click at [70, 219] on button "KYC" at bounding box center [102, 222] width 123 height 25
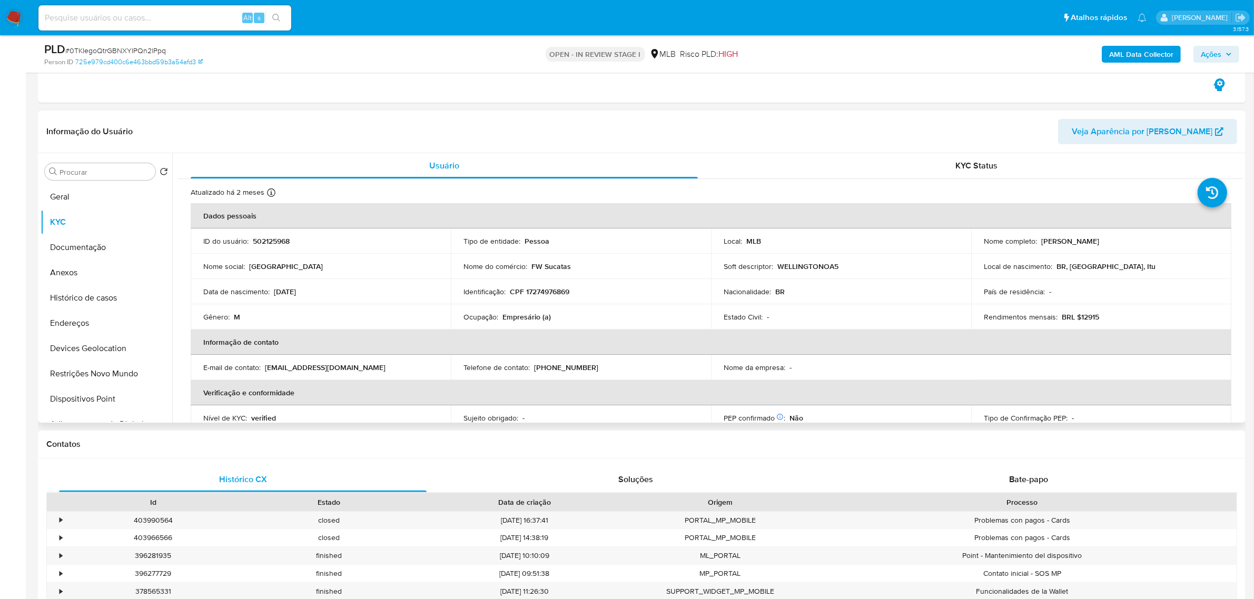
click at [553, 290] on p "CPF 17274976869" at bounding box center [540, 291] width 60 height 9
copy p "17274976869"
drag, startPoint x: 1039, startPoint y: 241, endPoint x: 1176, endPoint y: 241, distance: 136.4
click at [1176, 241] on div "Nome completo : [PERSON_NAME]" at bounding box center [1101, 241] width 235 height 9
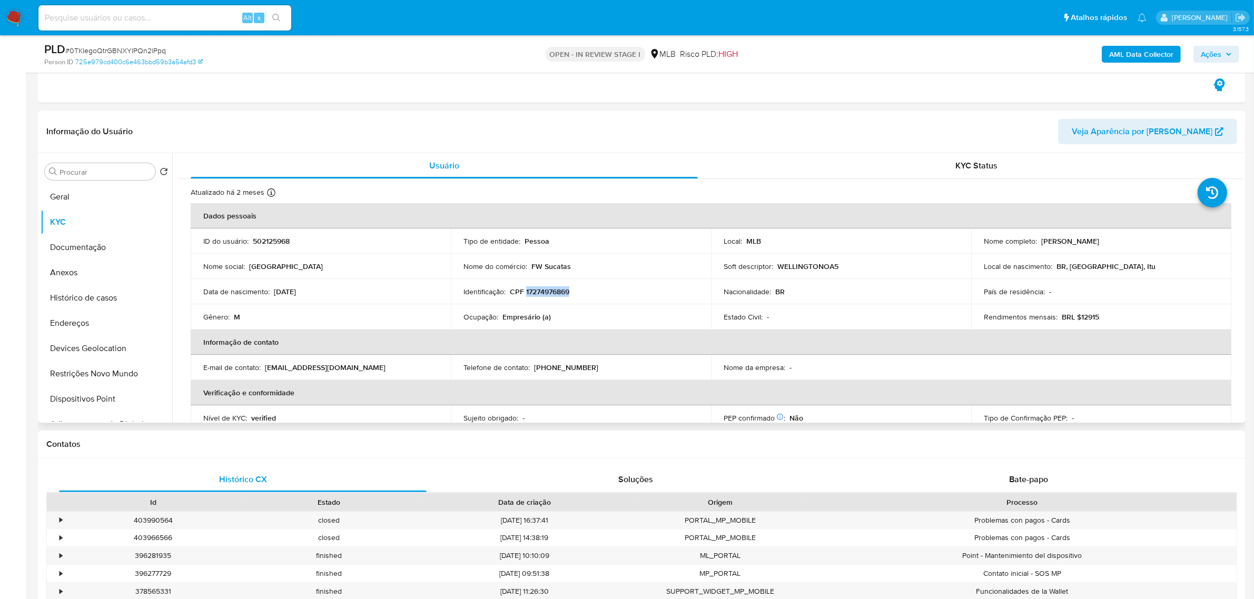
copy p "[PERSON_NAME]"
click at [113, 241] on button "Documentação" at bounding box center [102, 247] width 123 height 25
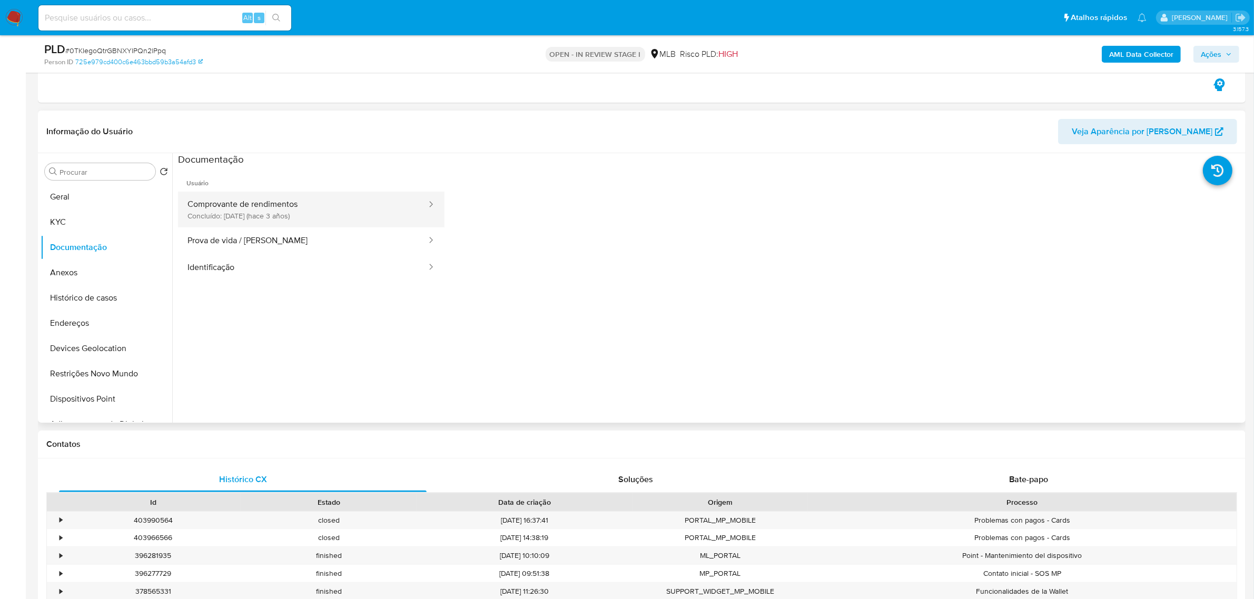
click at [304, 205] on button "Comprovante de rendimentos Concluído: [DATE] (hace 3 años)" at bounding box center [303, 210] width 250 height 36
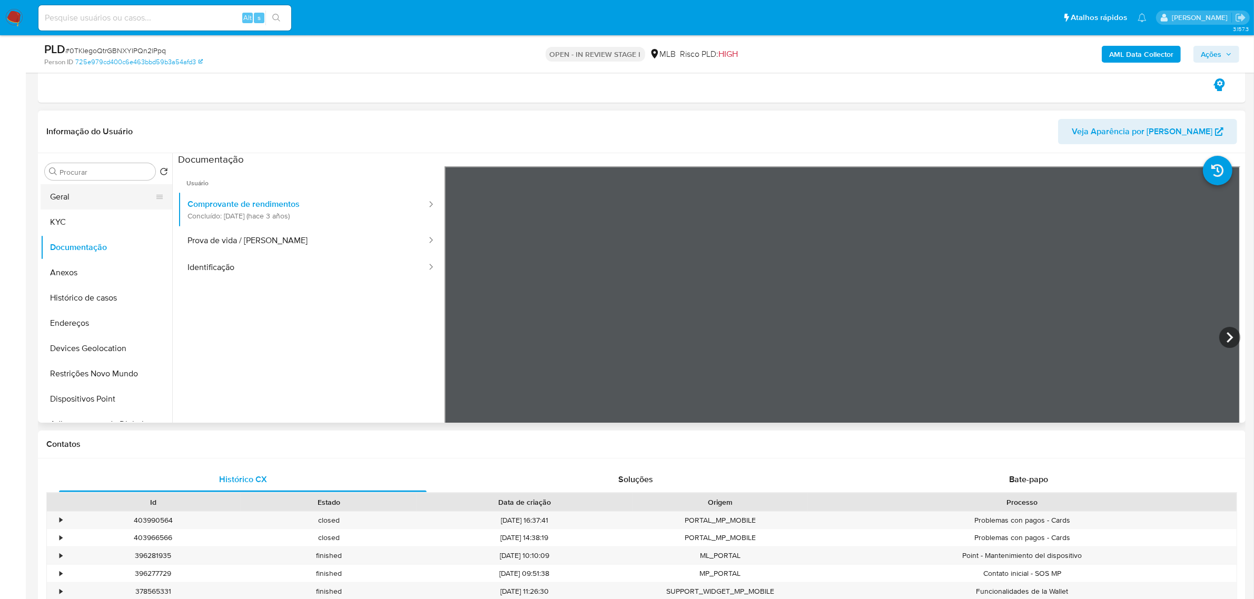
click at [114, 192] on button "Geral" at bounding box center [102, 196] width 123 height 25
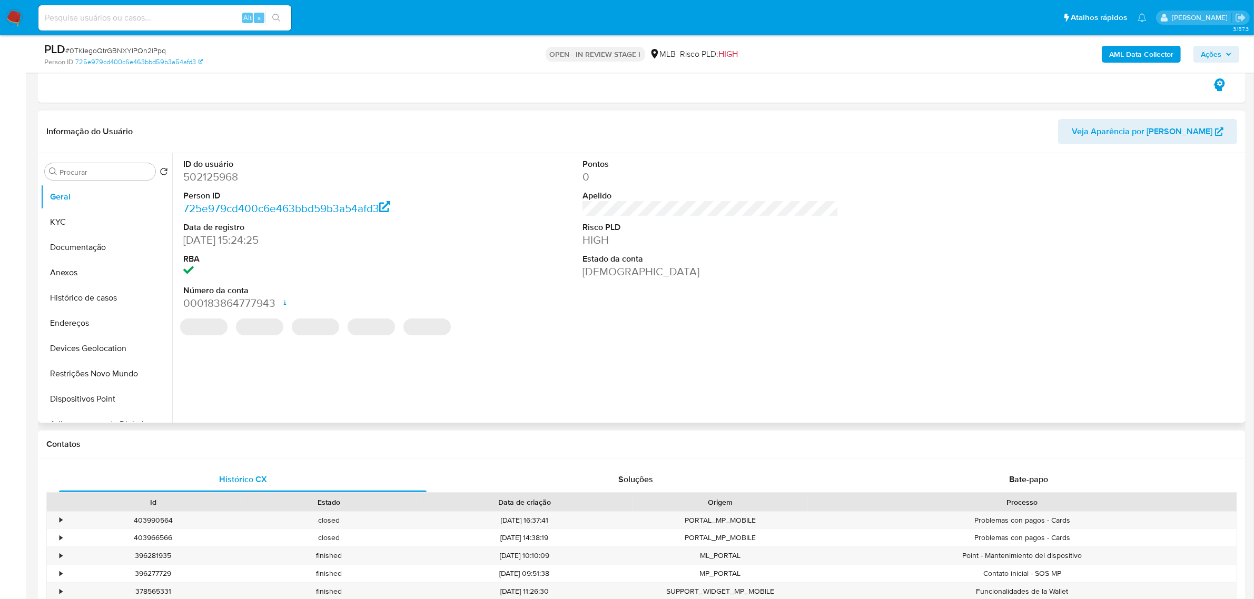
click at [377, 393] on div "ID do usuário 502125968 Person ID 725e979cd400c6e463bbd59b3a54afd3 Data de regi…" at bounding box center [707, 288] width 1071 height 270
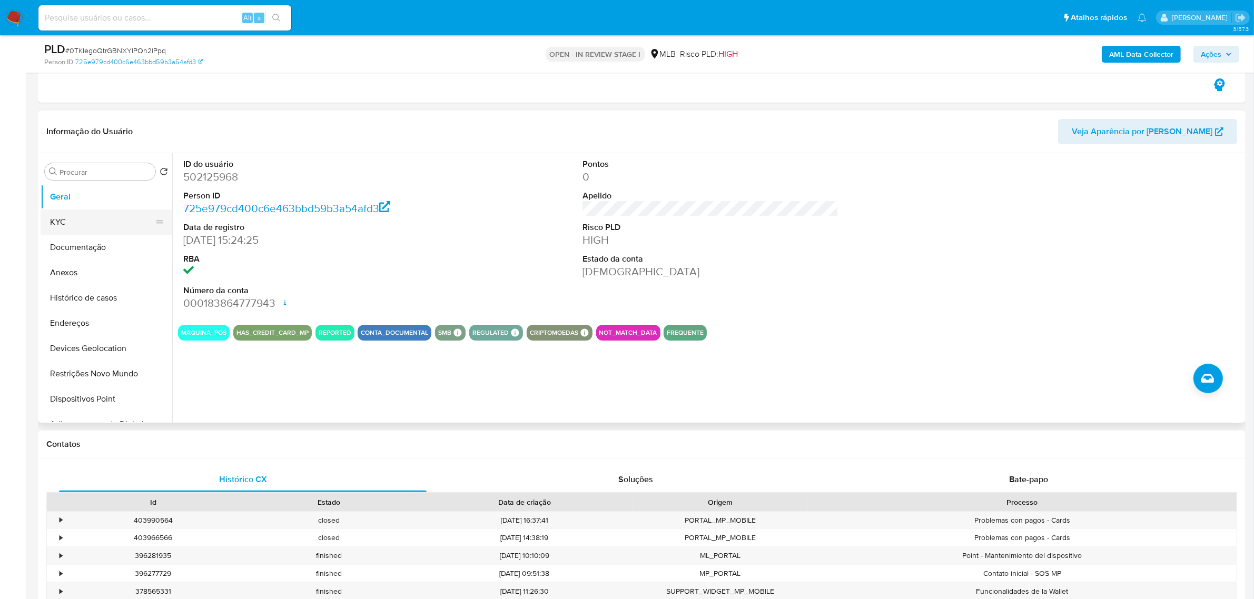
click at [76, 224] on button "KYC" at bounding box center [102, 222] width 123 height 25
